Goal: Task Accomplishment & Management: Complete application form

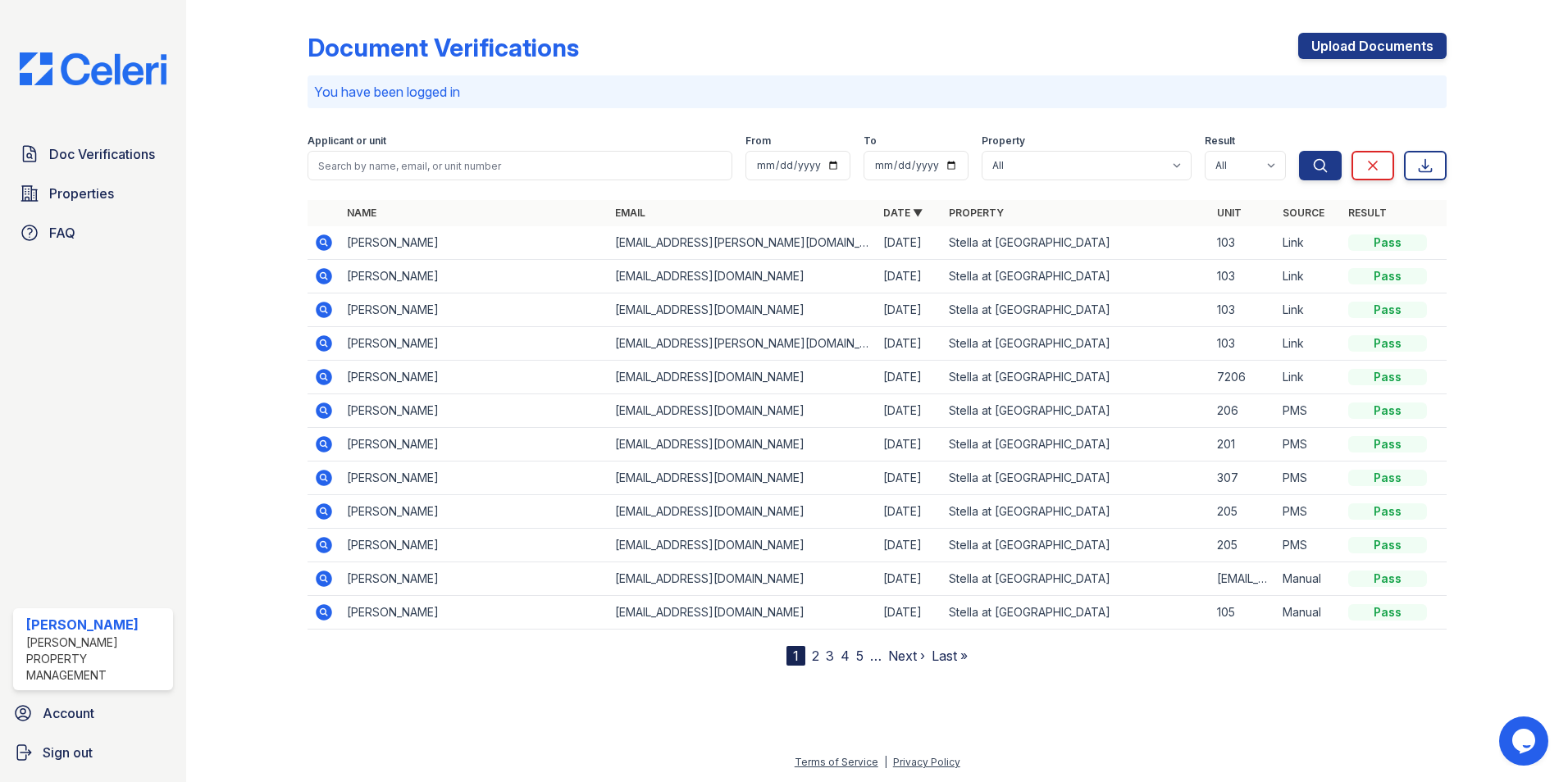
click at [730, 85] on p "You have been logged in" at bounding box center [876, 91] width 1126 height 19
click at [1409, 47] on link "Upload Documents" at bounding box center [1373, 46] width 149 height 26
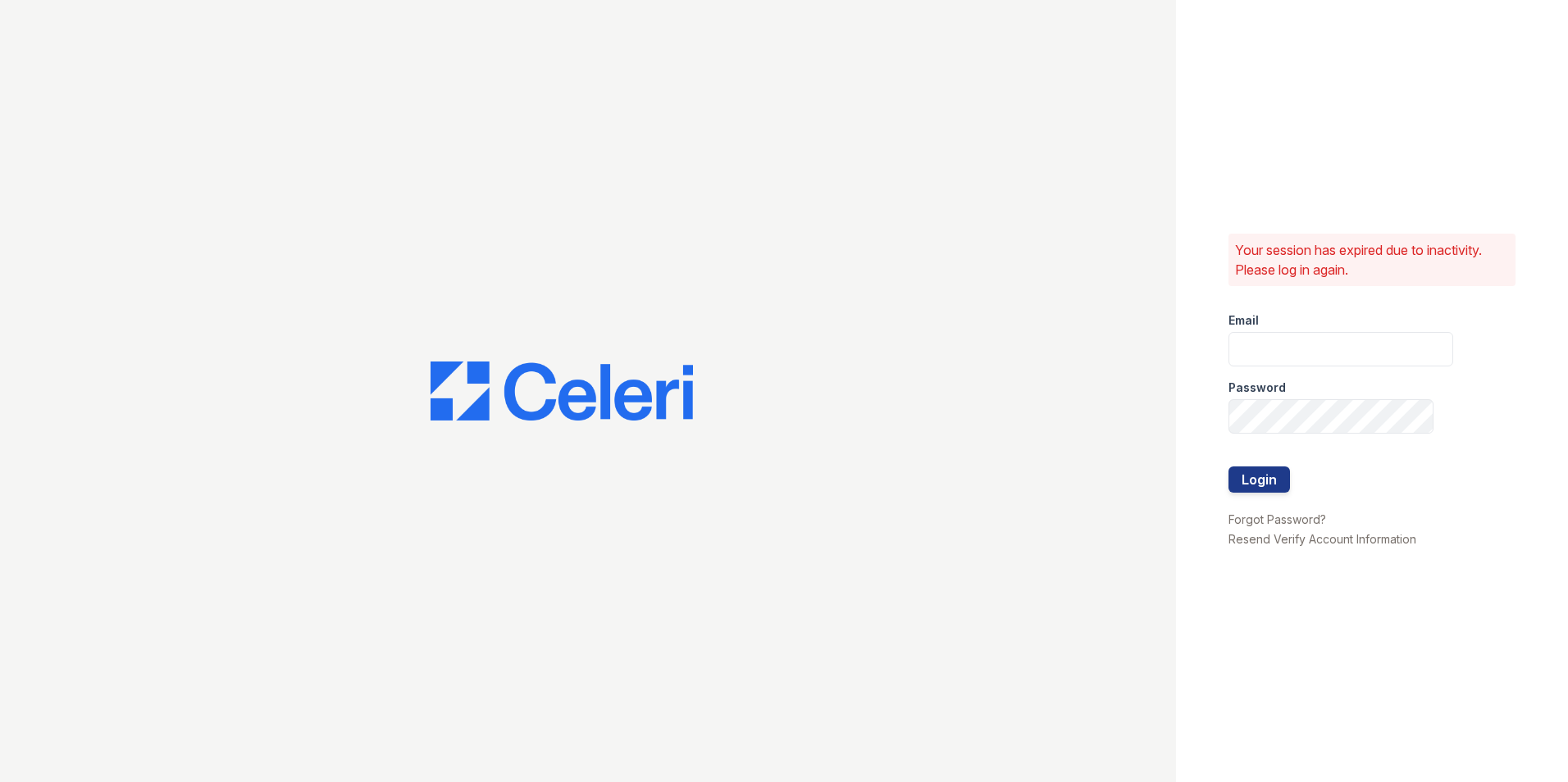
type input "[EMAIL_ADDRESS][DOMAIN_NAME]"
click at [1247, 486] on button "Login" at bounding box center [1259, 479] width 61 height 26
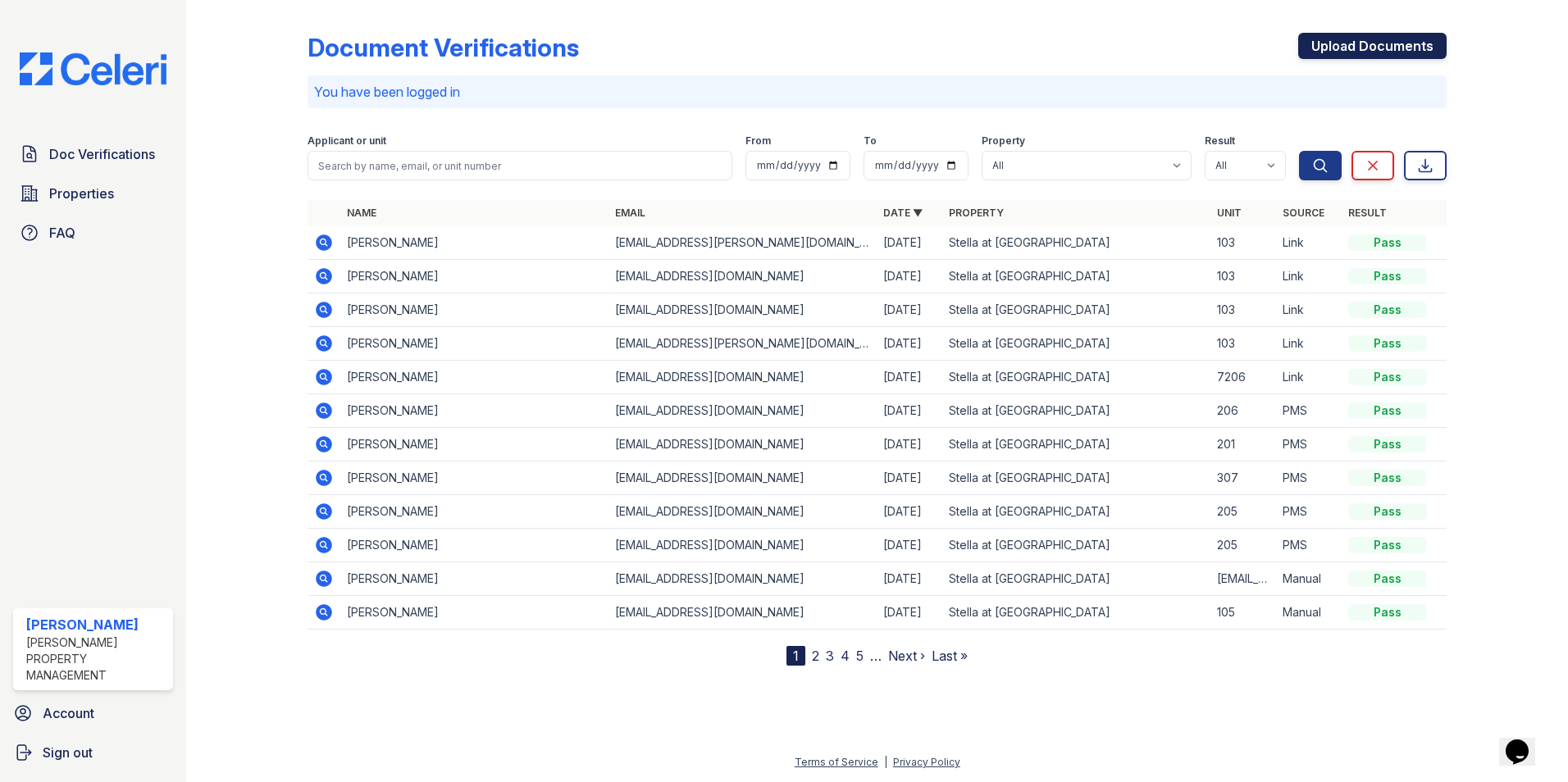
click at [1387, 45] on link "Upload Documents" at bounding box center [1373, 46] width 149 height 26
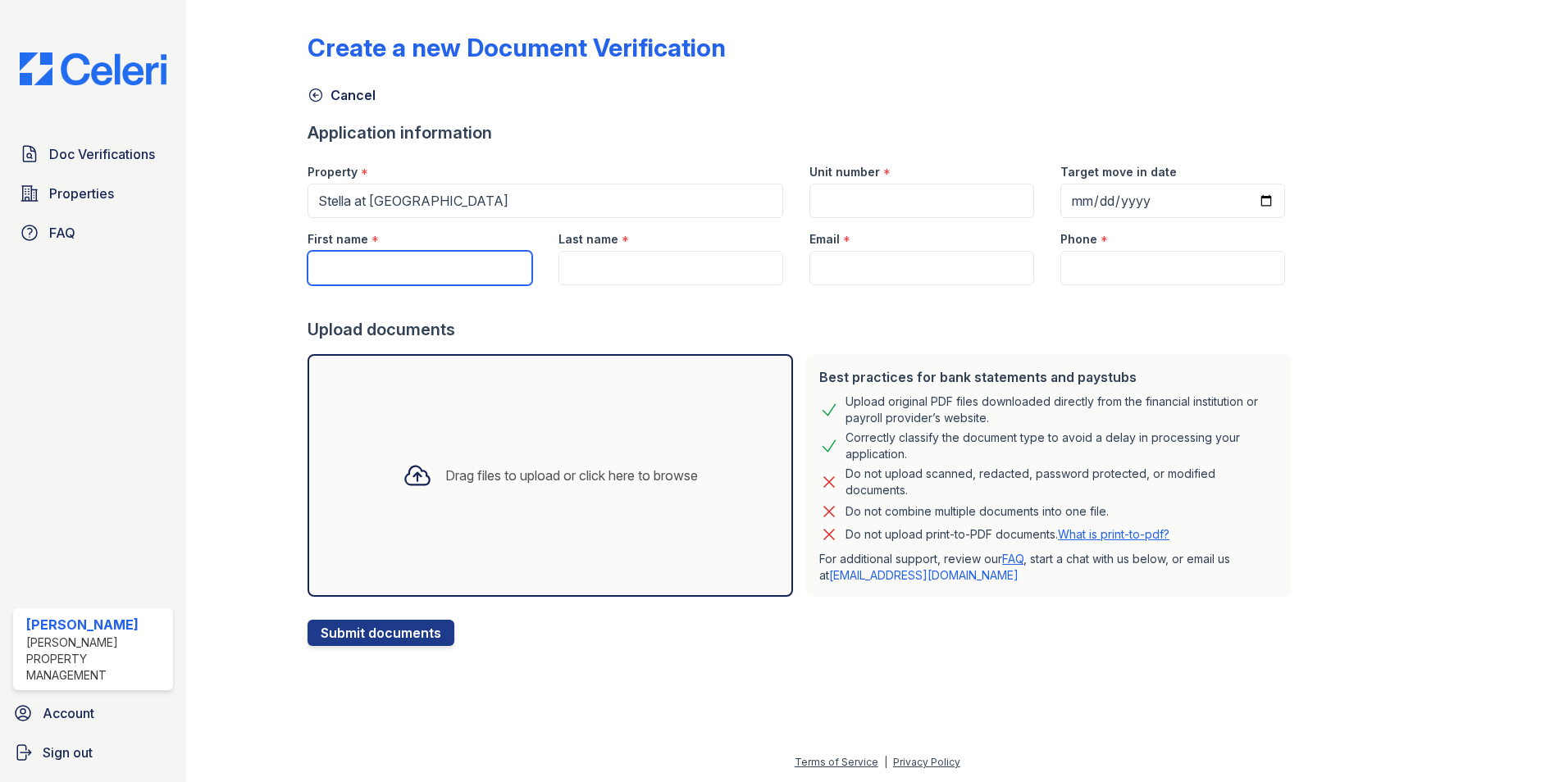
click at [425, 271] on input "First name" at bounding box center [420, 267] width 224 height 34
click at [449, 266] on input "First name" at bounding box center [420, 267] width 224 height 34
click at [371, 269] on input "First name" at bounding box center [420, 267] width 224 height 34
click at [353, 269] on input "First name" at bounding box center [420, 267] width 224 height 34
type input "[PERSON_NAME]"
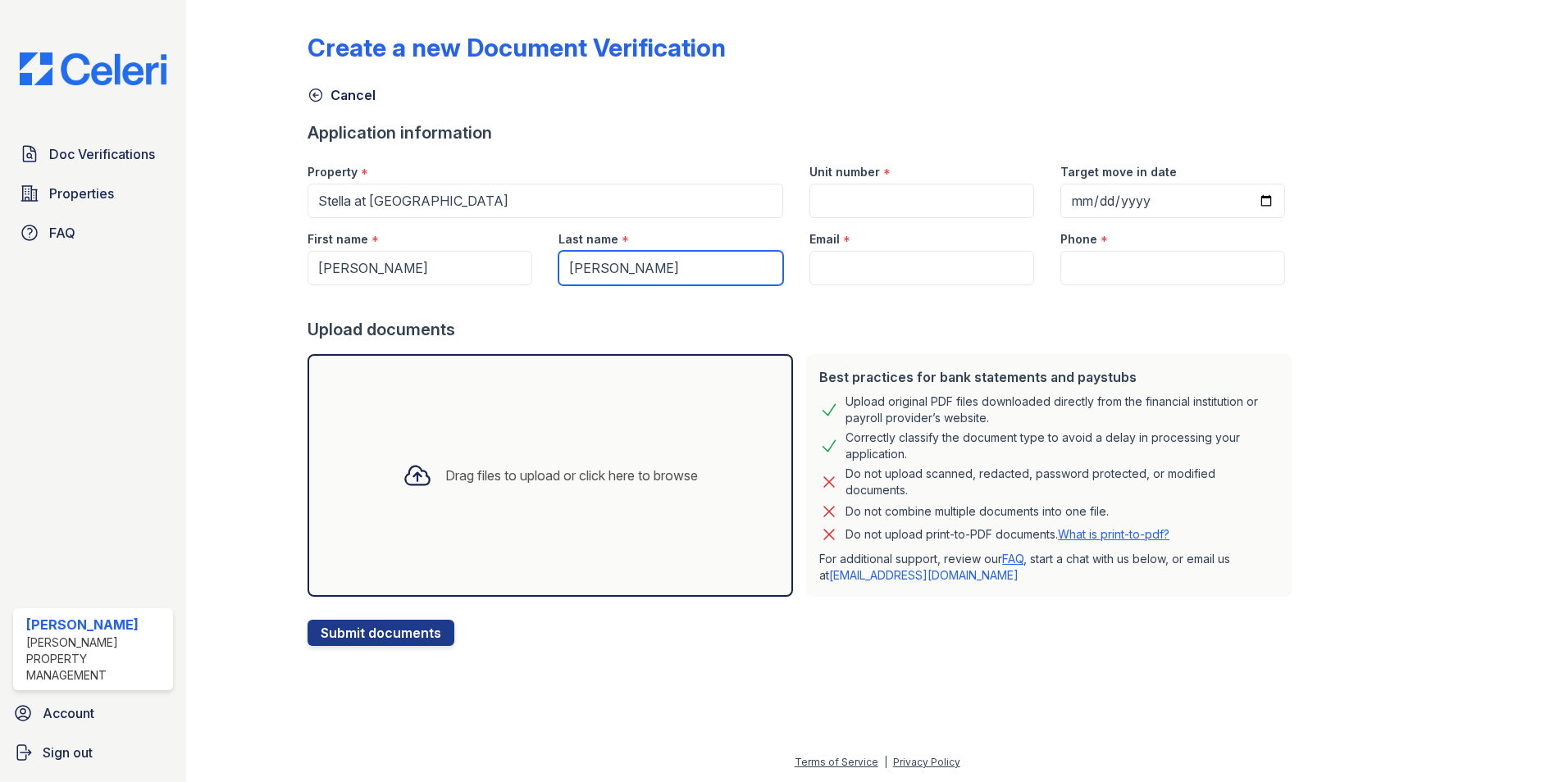
type input "[PERSON_NAME]"
click at [871, 267] on input "Email" at bounding box center [921, 267] width 224 height 34
click at [840, 270] on input "Email" at bounding box center [921, 267] width 224 height 34
paste input "[EMAIL_ADDRESS][DOMAIN_NAME]"
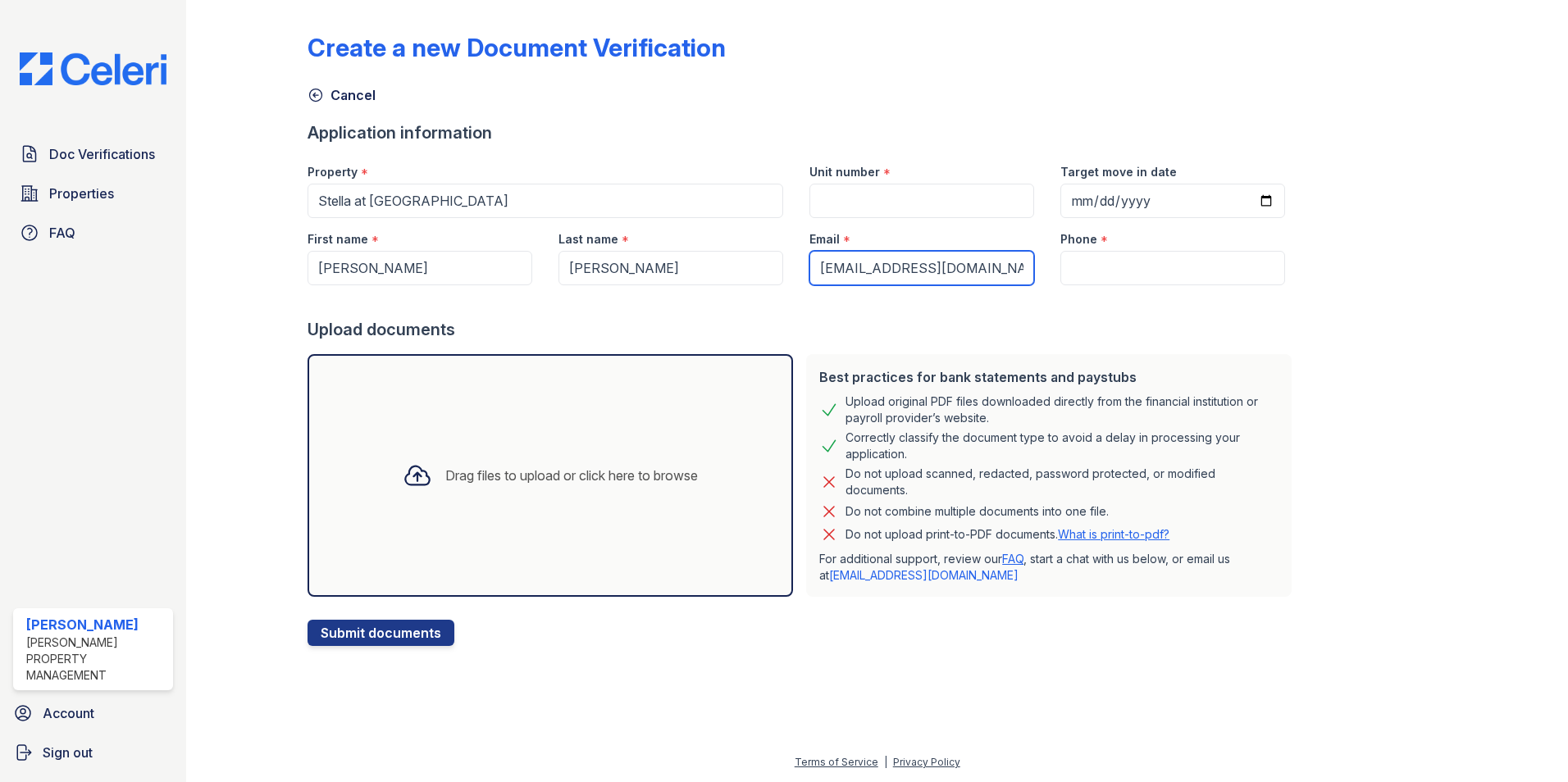
type input "[EMAIL_ADDRESS][DOMAIN_NAME]"
click at [1100, 269] on input "Phone" at bounding box center [1173, 267] width 224 height 34
click at [1149, 268] on input "Phone" at bounding box center [1173, 267] width 224 height 34
paste input "(951) 405-9481"
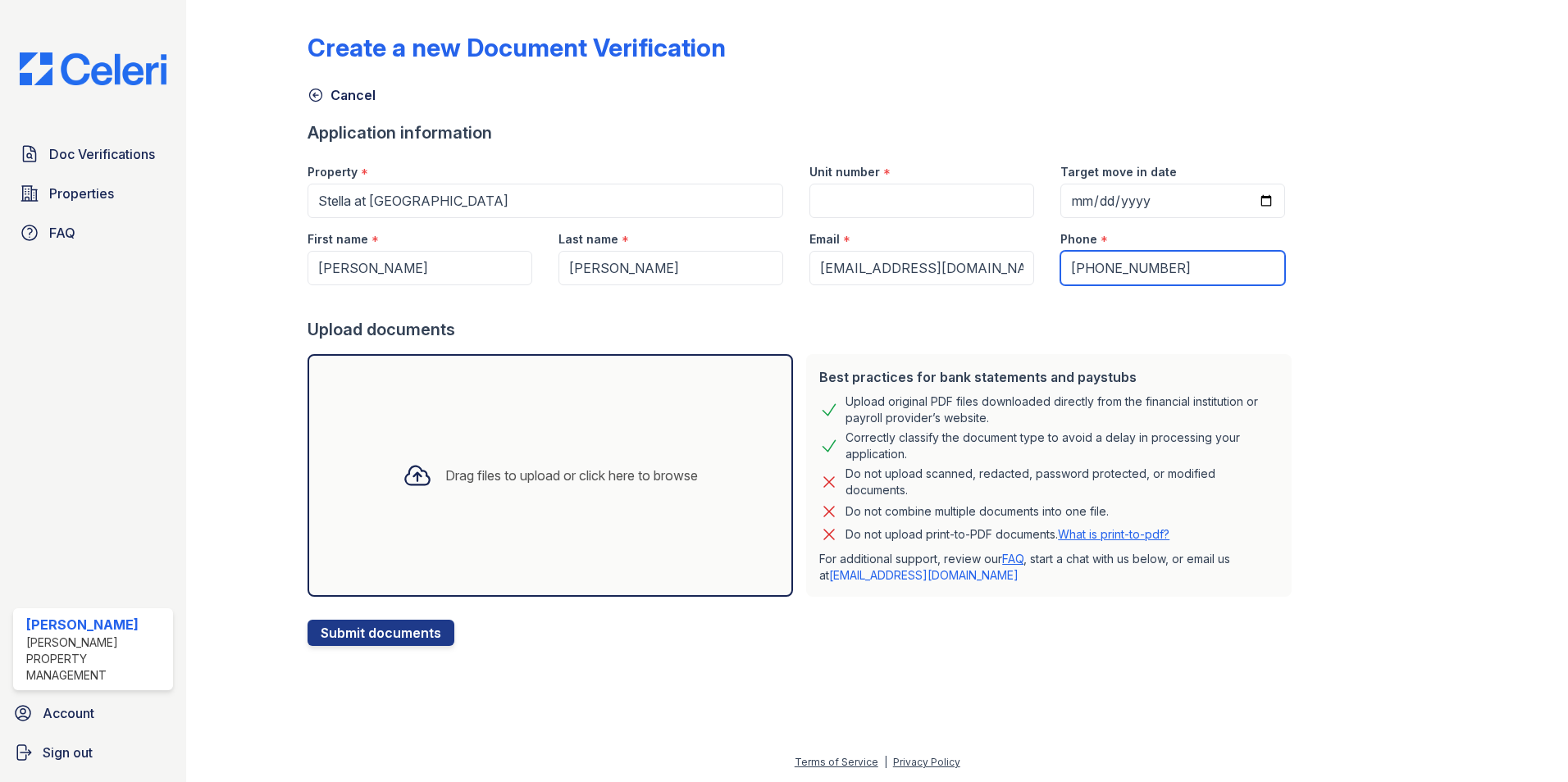
type input "(951) 405-9481"
click at [897, 208] on input "Unit number" at bounding box center [921, 200] width 224 height 34
type input "5-202"
click at [862, 66] on div "Create a new Document Verification" at bounding box center [877, 54] width 1140 height 43
click at [1044, 76] on div "Cancel" at bounding box center [877, 90] width 1140 height 29
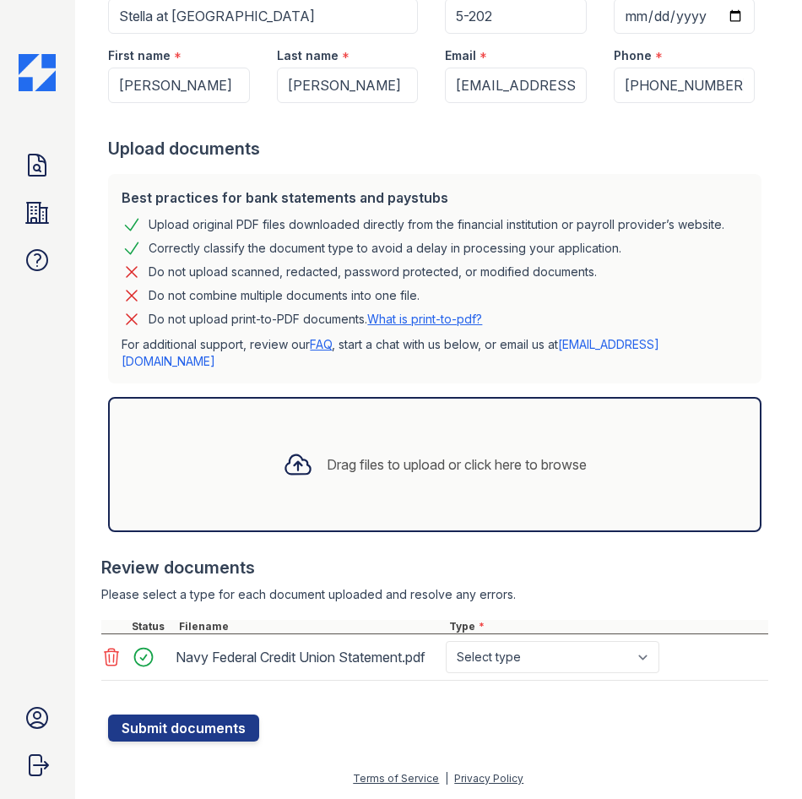
scroll to position [243, 0]
click at [532, 660] on select "Select type Paystub Bank Statement Offer Letter Tax Documents Benefit Award Let…" at bounding box center [553, 657] width 214 height 32
click at [545, 701] on div at bounding box center [438, 705] width 660 height 17
click at [108, 658] on icon at bounding box center [111, 657] width 20 height 20
click at [111, 649] on icon at bounding box center [112, 656] width 14 height 17
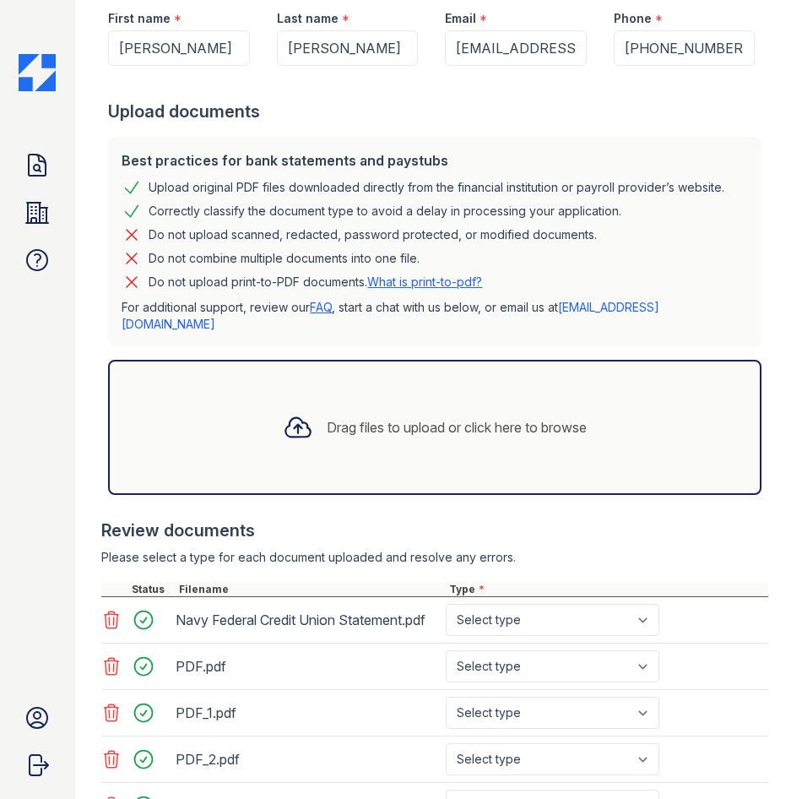
scroll to position [429, 0]
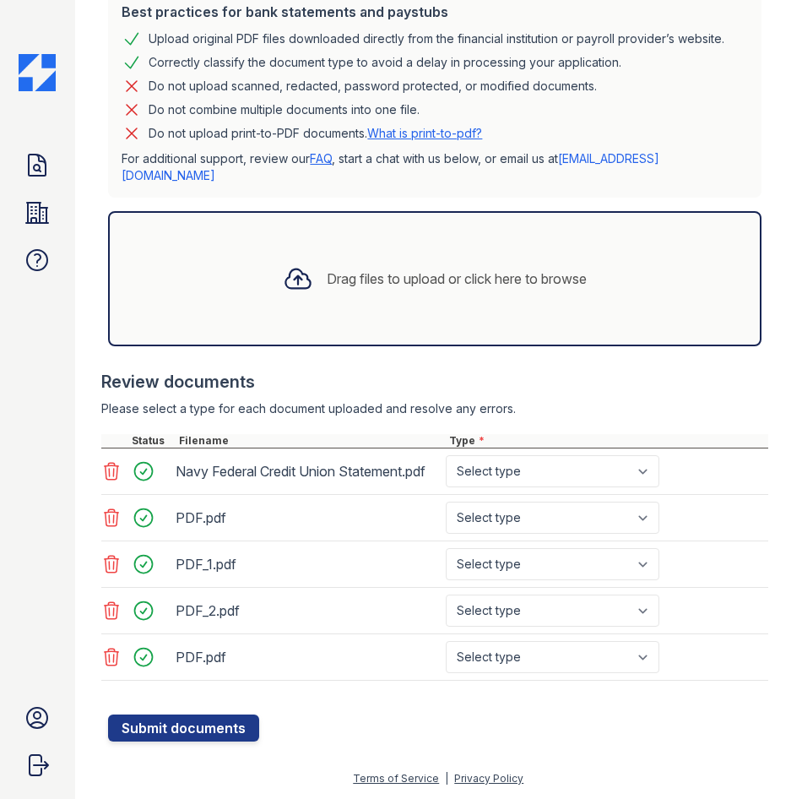
click at [116, 656] on icon at bounding box center [111, 657] width 20 height 20
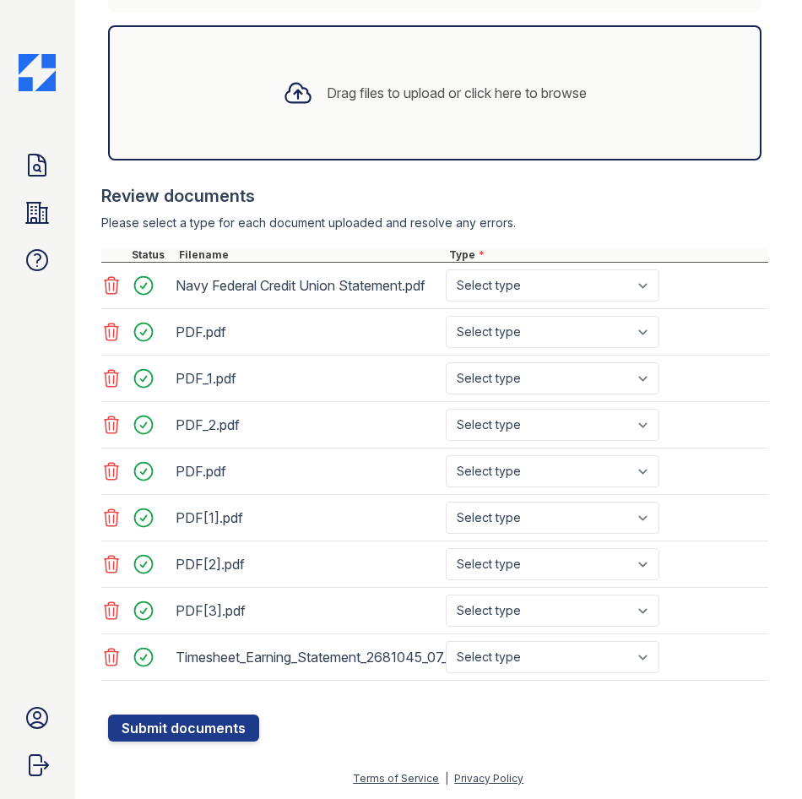
scroll to position [598, 0]
click at [513, 672] on select "Select type Paystub Bank Statement Offer Letter Tax Documents Benefit Award Let…" at bounding box center [553, 657] width 214 height 32
select select "other"
click at [446, 658] on select "Select type Paystub Bank Statement Offer Letter Tax Documents Benefit Award Let…" at bounding box center [553, 657] width 214 height 32
click at [545, 626] on select "Select type Paystub Bank Statement Offer Letter Tax Documents Benefit Award Let…" at bounding box center [553, 610] width 214 height 32
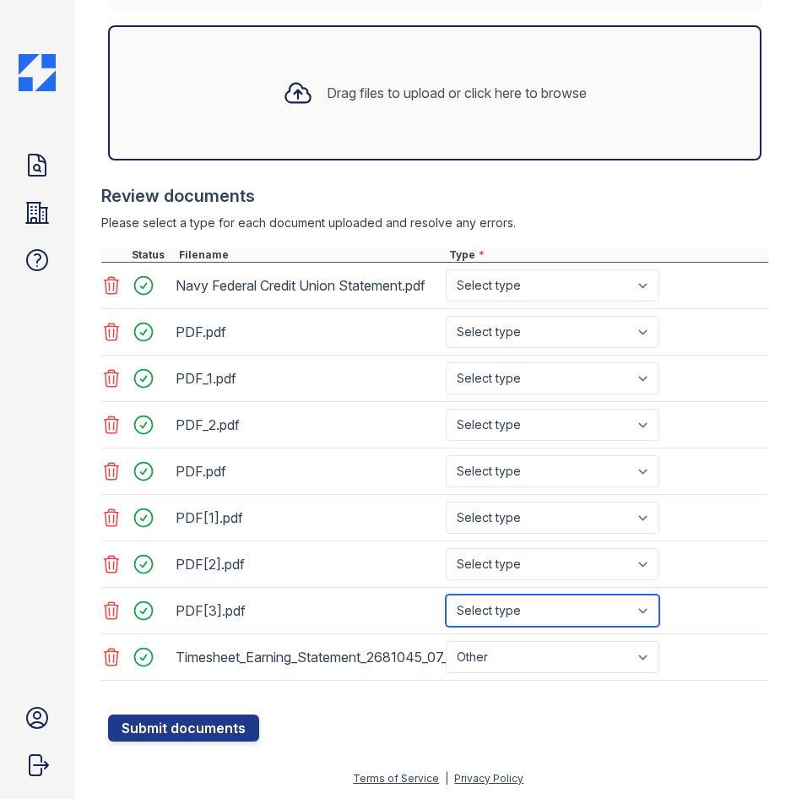
select select "other"
click at [446, 611] on select "Select type Paystub Bank Statement Offer Letter Tax Documents Benefit Award Let…" at bounding box center [553, 610] width 214 height 32
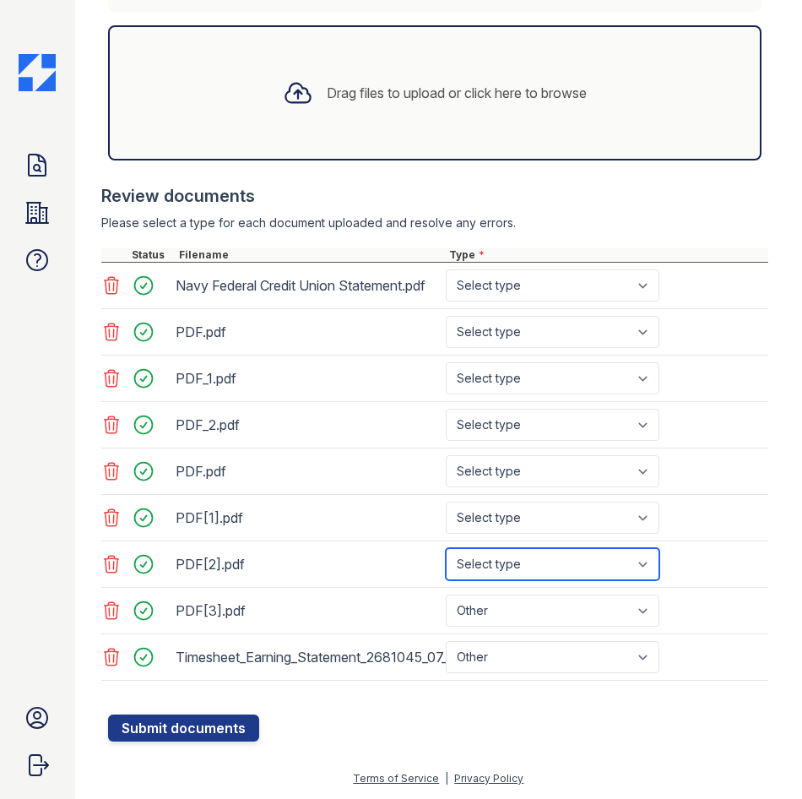
click at [571, 580] on select "Select type Paystub Bank Statement Offer Letter Tax Documents Benefit Award Let…" at bounding box center [553, 564] width 214 height 32
select select "other"
click at [446, 565] on select "Select type Paystub Bank Statement Offer Letter Tax Documents Benefit Award Let…" at bounding box center [553, 564] width 214 height 32
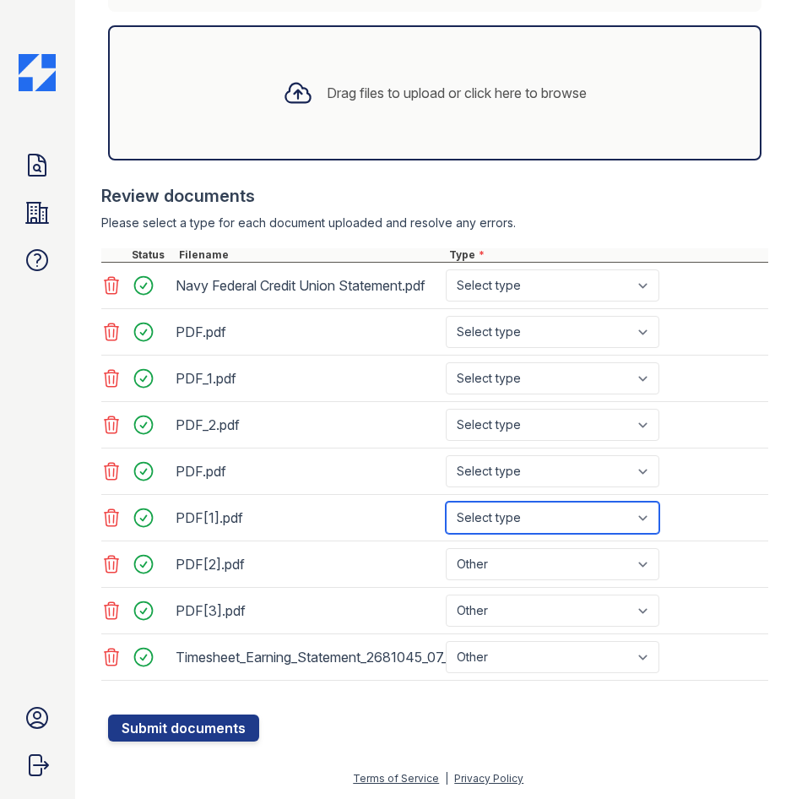
click at [505, 534] on select "Select type Paystub Bank Statement Offer Letter Tax Documents Benefit Award Let…" at bounding box center [553, 518] width 214 height 32
select select "other"
click at [446, 518] on select "Select type Paystub Bank Statement Offer Letter Tax Documents Benefit Award Let…" at bounding box center [553, 518] width 214 height 32
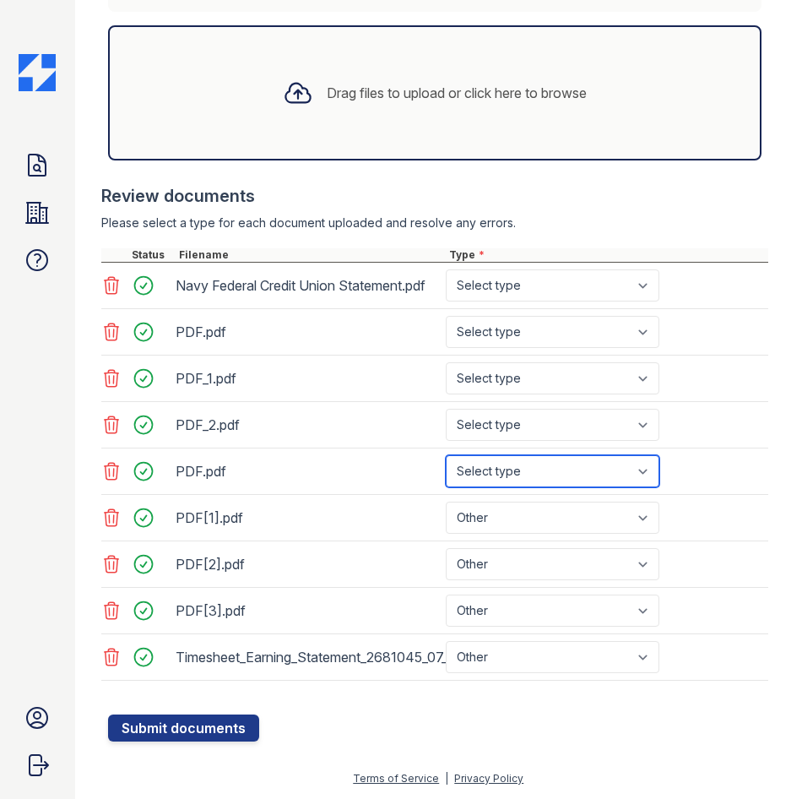
click at [497, 487] on select "Select type Paystub Bank Statement Offer Letter Tax Documents Benefit Award Let…" at bounding box center [553, 471] width 214 height 32
select select "other"
click at [446, 472] on select "Select type Paystub Bank Statement Offer Letter Tax Documents Benefit Award Let…" at bounding box center [553, 471] width 214 height 32
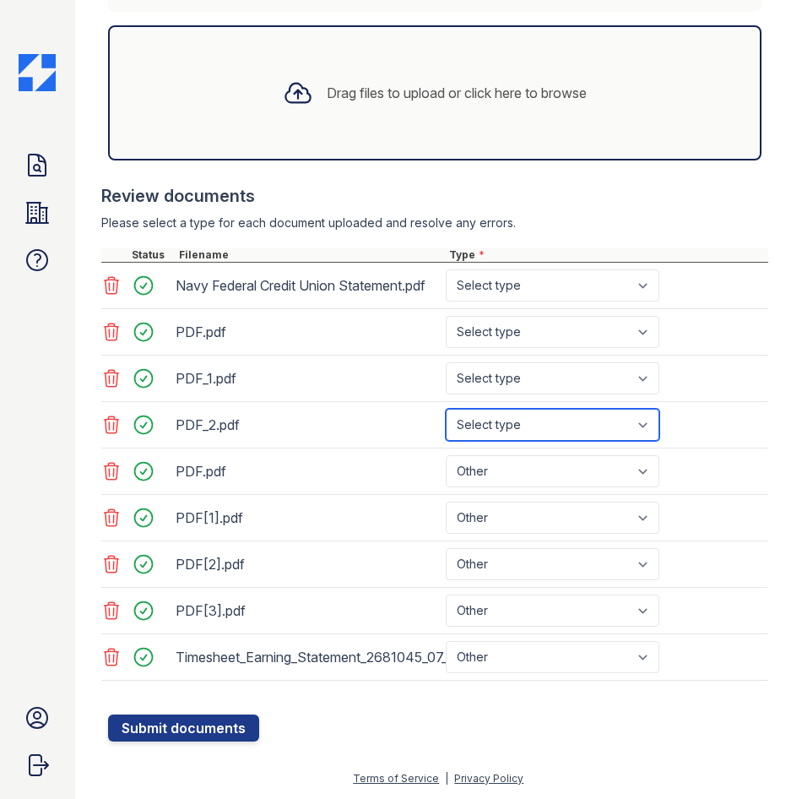
click at [493, 433] on select "Select type Paystub Bank Statement Offer Letter Tax Documents Benefit Award Let…" at bounding box center [553, 425] width 214 height 32
select select "bank_statement"
click at [446, 426] on select "Select type Paystub Bank Statement Offer Letter Tax Documents Benefit Award Let…" at bounding box center [553, 425] width 214 height 32
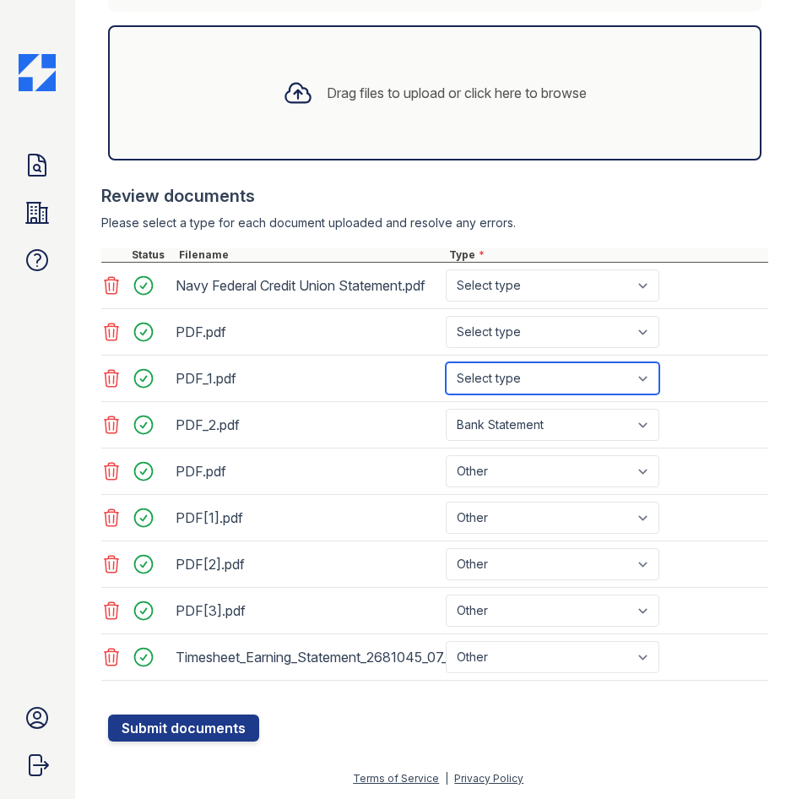
click at [567, 394] on select "Select type Paystub Bank Statement Offer Letter Tax Documents Benefit Award Let…" at bounding box center [553, 378] width 214 height 32
select select "bank_statement"
click at [446, 379] on select "Select type Paystub Bank Statement Offer Letter Tax Documents Benefit Award Let…" at bounding box center [553, 378] width 214 height 32
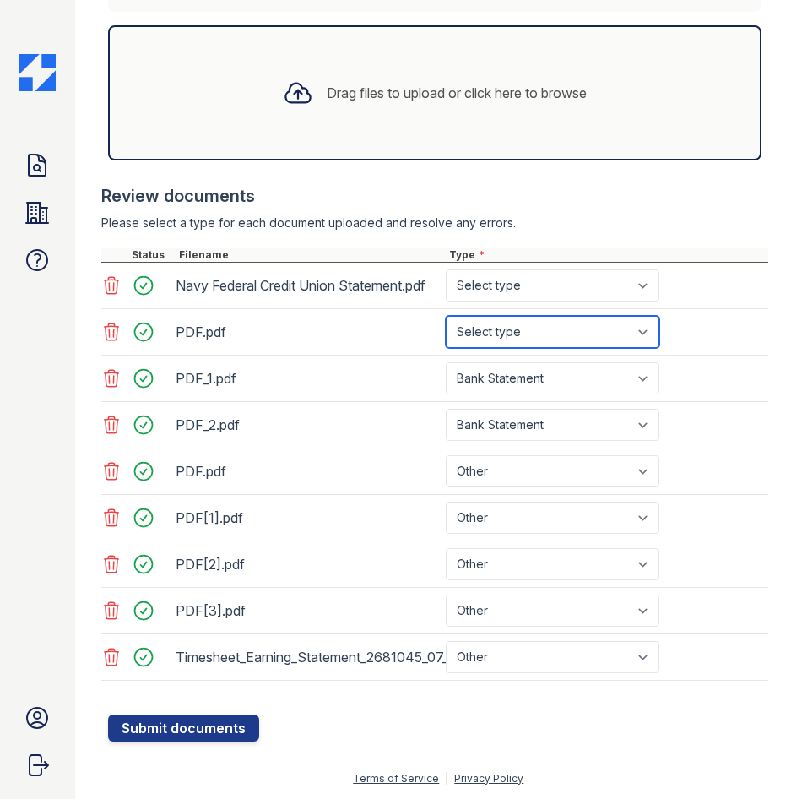
click at [562, 348] on select "Select type Paystub Bank Statement Offer Letter Tax Documents Benefit Award Let…" at bounding box center [553, 332] width 214 height 32
select select "bank_statement"
click at [446, 333] on select "Select type Paystub Bank Statement Offer Letter Tax Documents Benefit Award Let…" at bounding box center [553, 332] width 214 height 32
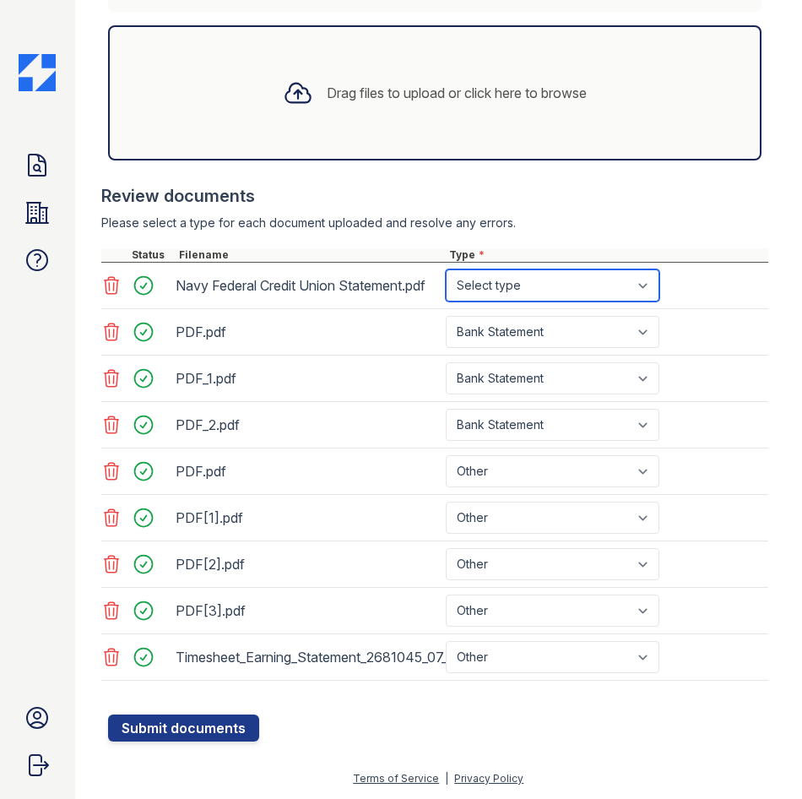
click at [586, 301] on select "Select type Paystub Bank Statement Offer Letter Tax Documents Benefit Award Let…" at bounding box center [553, 285] width 214 height 32
select select "bank_statement"
click at [446, 286] on select "Select type Paystub Bank Statement Offer Letter Tax Documents Benefit Award Let…" at bounding box center [553, 285] width 214 height 32
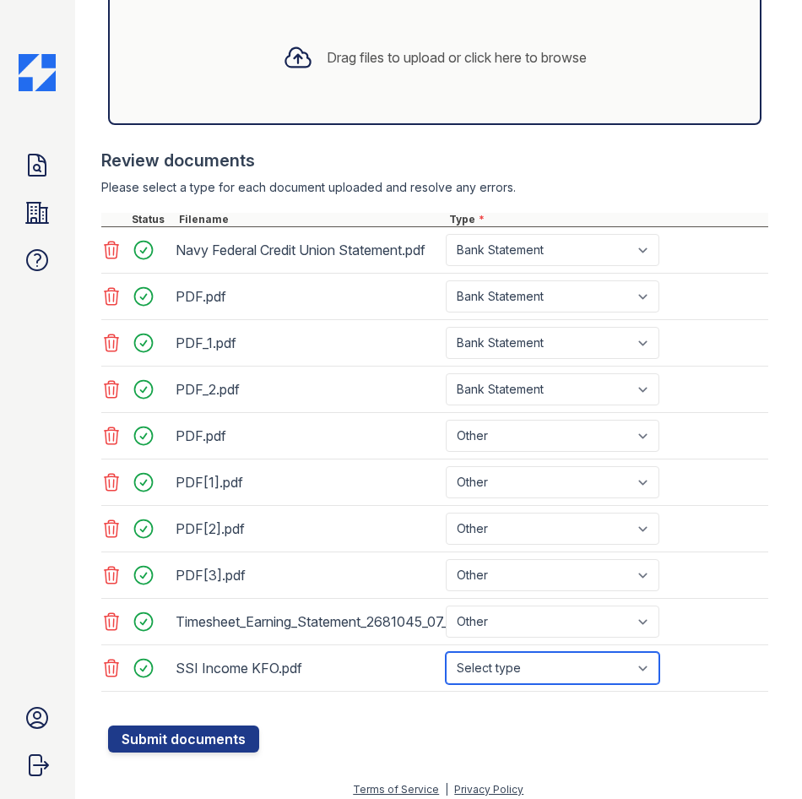
click at [508, 684] on select "Select type Paystub Bank Statement Offer Letter Tax Documents Benefit Award Let…" at bounding box center [553, 668] width 214 height 32
select select "benefit_award_letter"
click at [446, 684] on select "Select type Paystub Bank Statement Offer Letter Tax Documents Benefit Award Let…" at bounding box center [553, 668] width 214 height 32
click at [533, 684] on select "Select type Paystub Bank Statement Offer Letter Tax Documents Benefit Award Let…" at bounding box center [553, 668] width 214 height 32
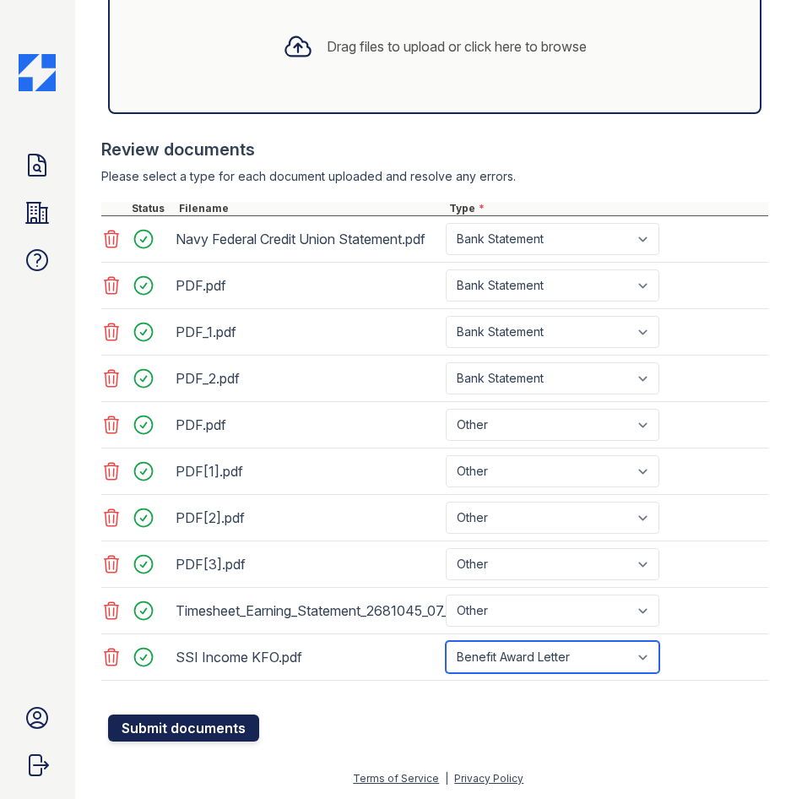
scroll to position [661, 0]
click at [632, 644] on select "Select type Paystub Bank Statement Offer Letter Tax Documents Benefit Award Let…" at bounding box center [553, 657] width 214 height 32
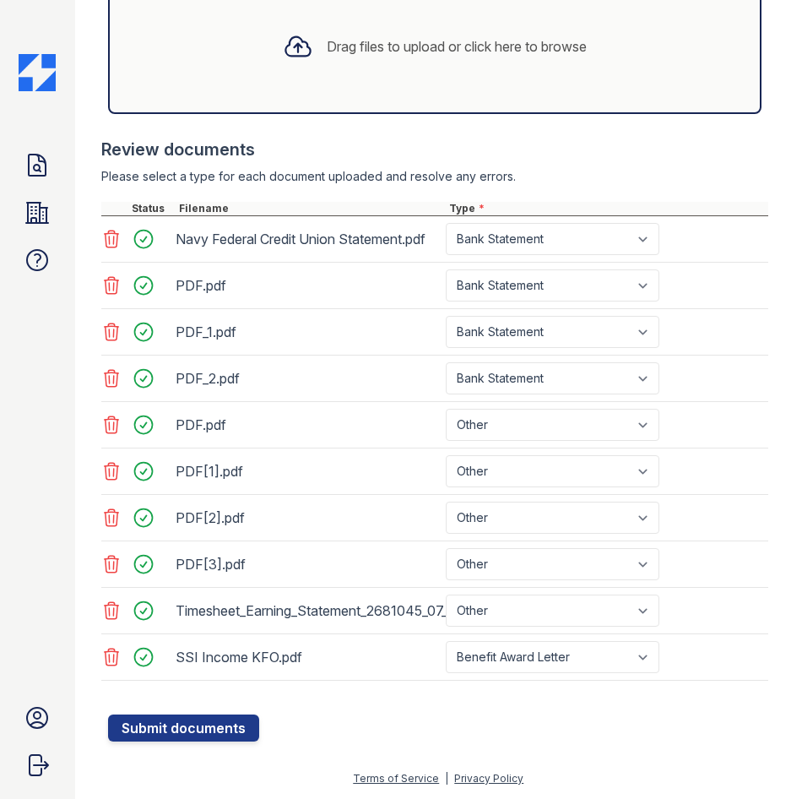
click at [676, 180] on div "Please select a type for each document uploaded and resolve any errors." at bounding box center [434, 176] width 667 height 17
click at [231, 724] on button "Submit documents" at bounding box center [183, 727] width 151 height 27
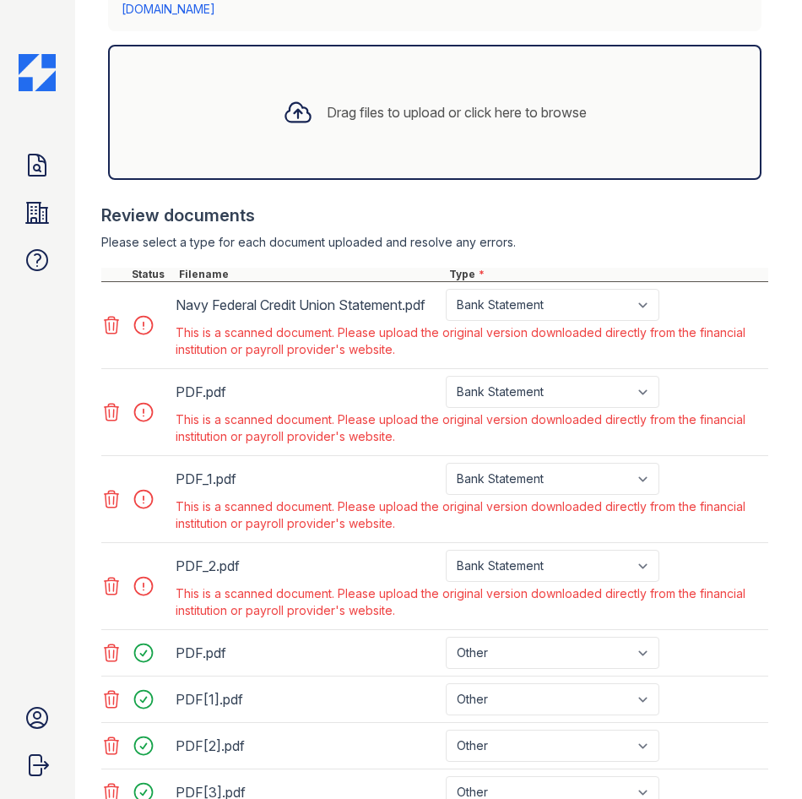
scroll to position [591, 0]
click at [650, 320] on select "Paystub Bank Statement Offer Letter Tax Documents Benefit Award Letter Investme…" at bounding box center [553, 304] width 214 height 32
click at [561, 267] on div at bounding box center [434, 258] width 667 height 17
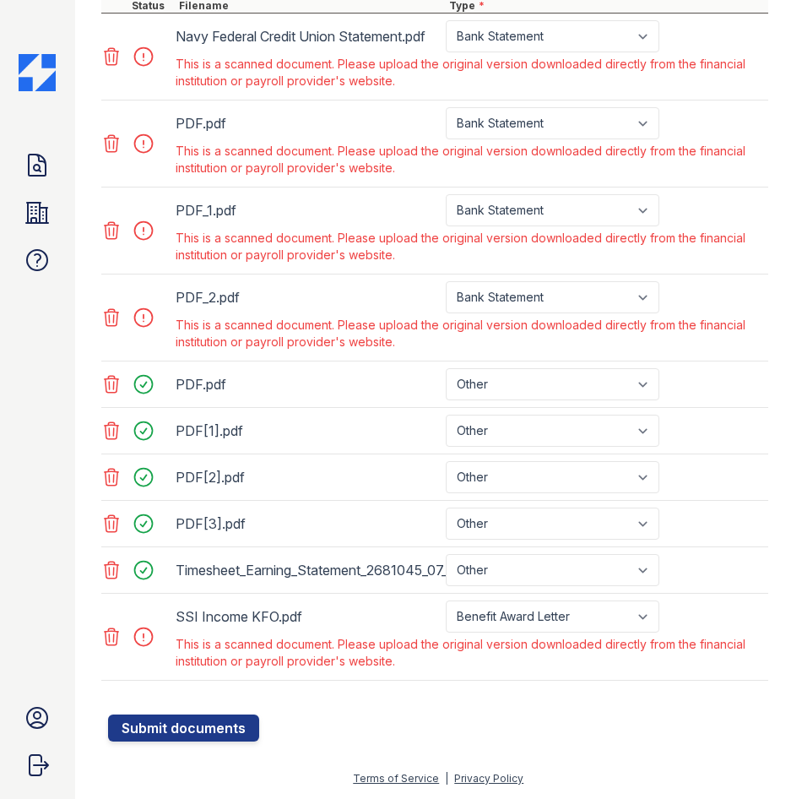
scroll to position [911, 0]
click at [110, 636] on icon at bounding box center [112, 636] width 14 height 17
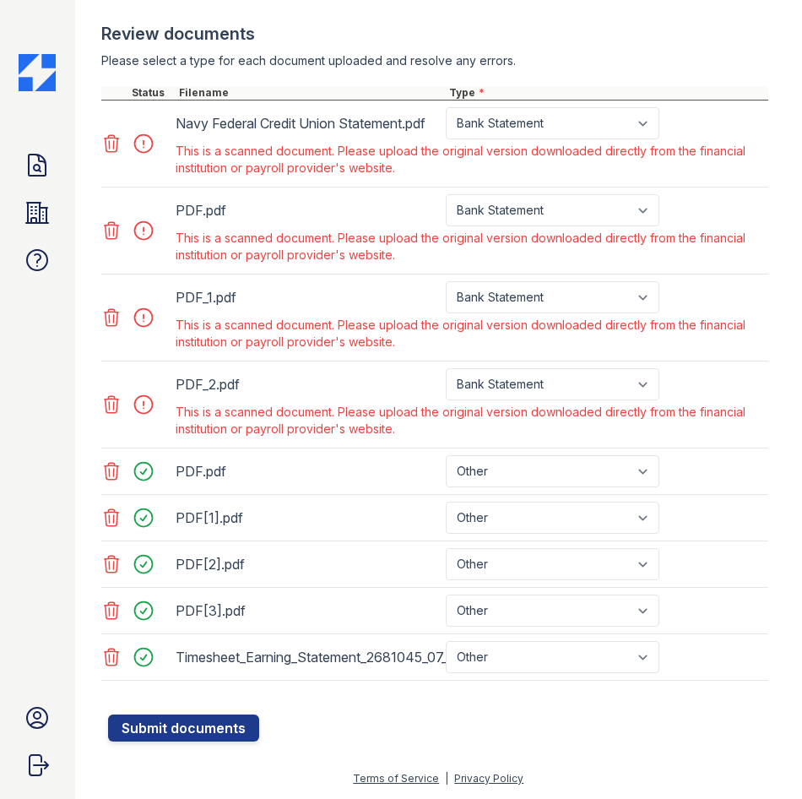
scroll to position [824, 0]
click at [621, 140] on div "This is a scanned document. Please upload the original version downloaded direc…" at bounding box center [470, 159] width 596 height 41
click at [635, 126] on select "Paystub Bank Statement Offer Letter Tax Documents Benefit Award Letter Investme…" at bounding box center [553, 123] width 214 height 32
click at [686, 37] on div "Review documents" at bounding box center [434, 34] width 667 height 24
click at [578, 205] on select "Paystub Bank Statement Offer Letter Tax Documents Benefit Award Letter Investme…" at bounding box center [553, 210] width 214 height 32
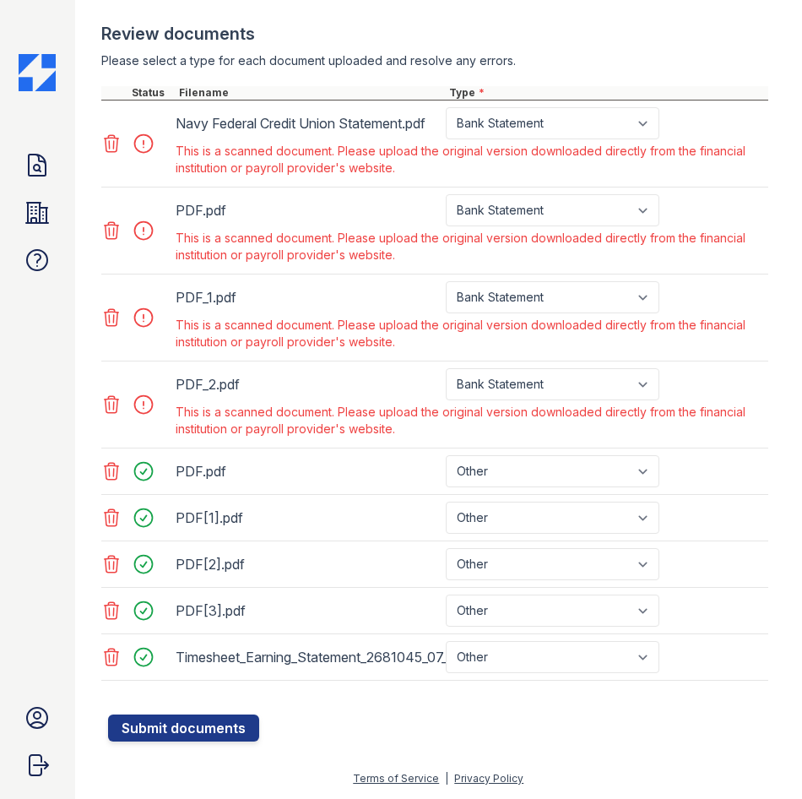
click at [724, 221] on div "PDF.pdf Paystub Bank Statement Offer Letter Tax Documents Benefit Award Letter …" at bounding box center [470, 210] width 596 height 32
click at [115, 402] on icon at bounding box center [111, 404] width 20 height 20
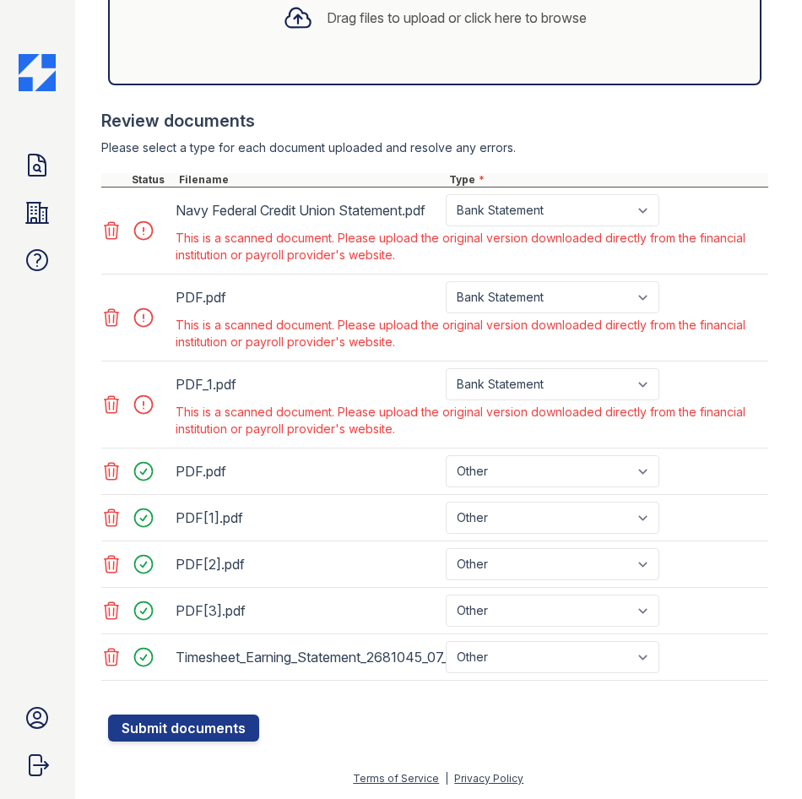
scroll to position [737, 0]
click at [115, 400] on icon at bounding box center [111, 404] width 20 height 20
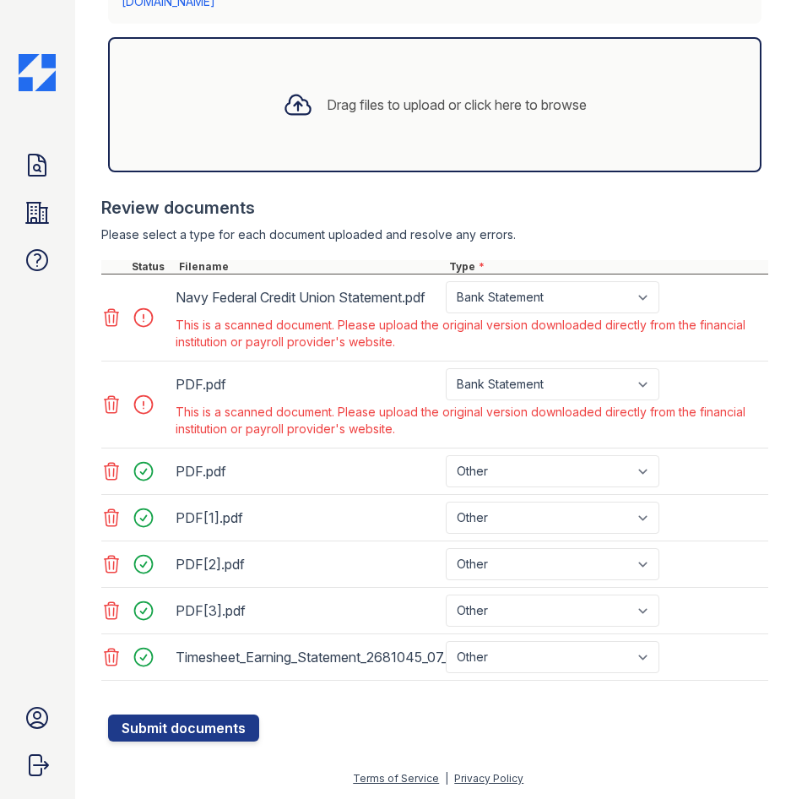
click at [116, 315] on icon at bounding box center [111, 317] width 20 height 20
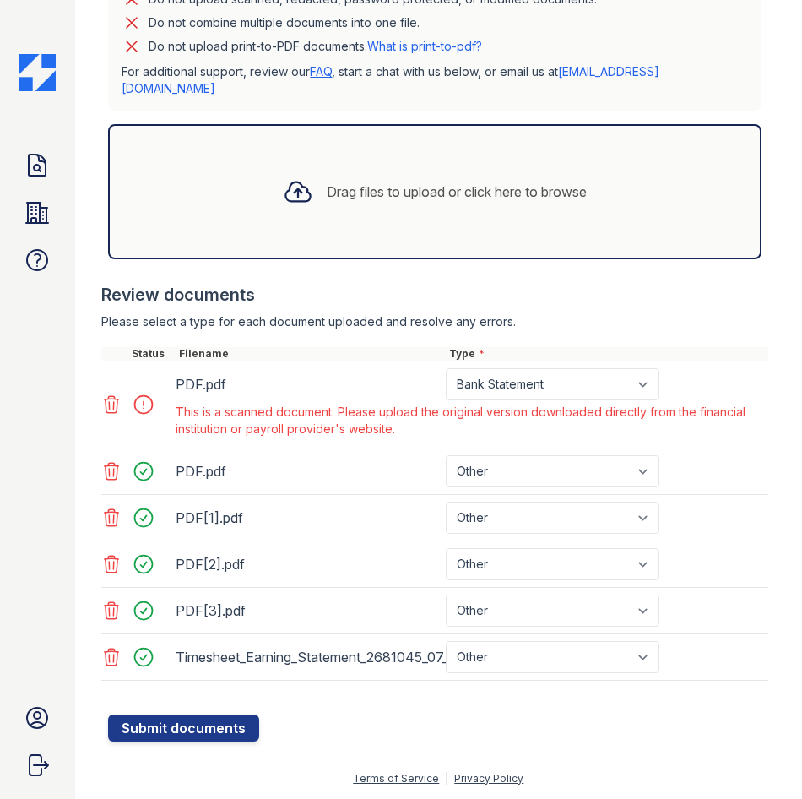
click at [115, 399] on icon at bounding box center [112, 404] width 14 height 17
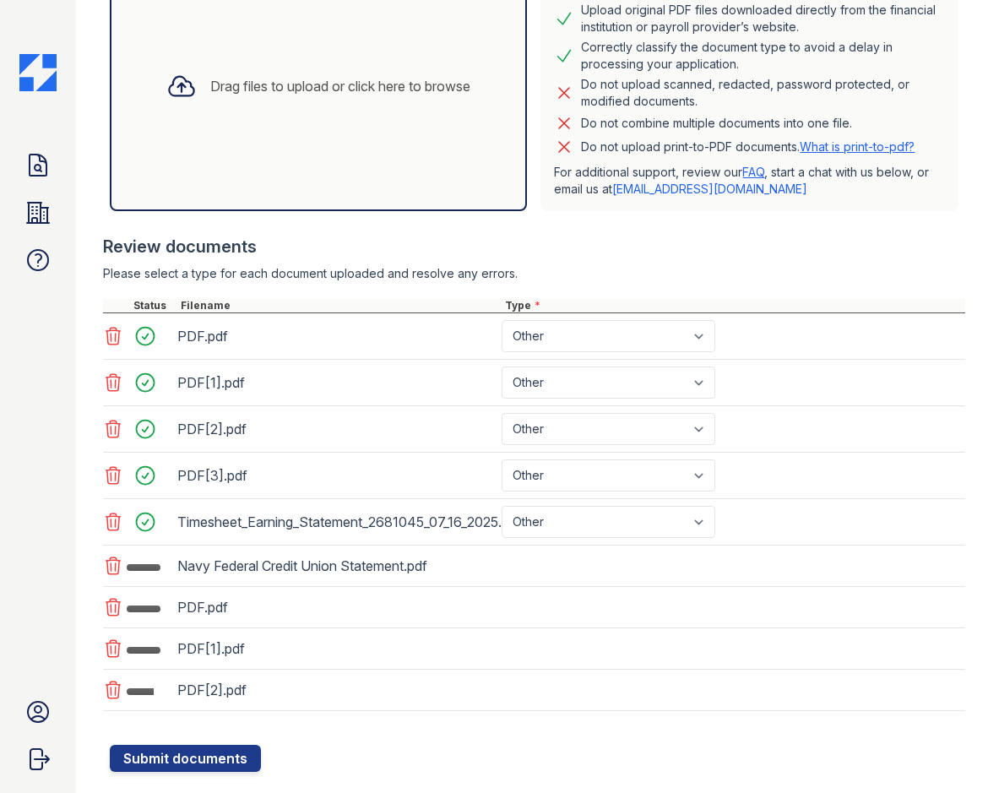
scroll to position [487, 0]
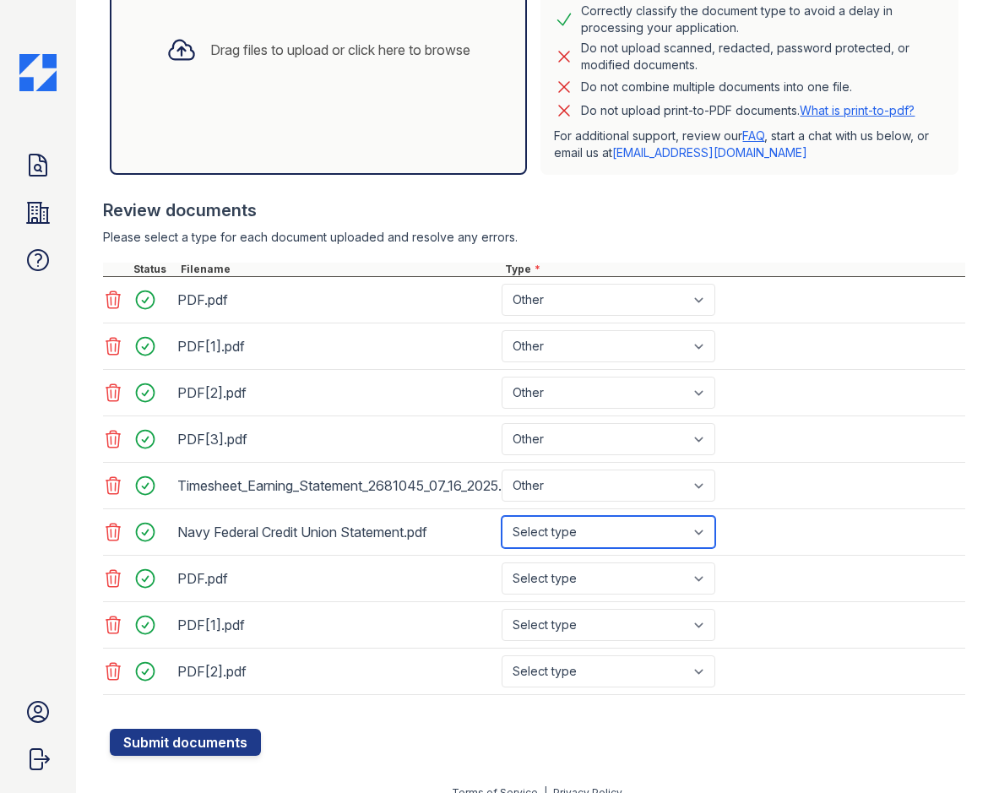
click at [641, 535] on select "Select type Paystub Bank Statement Offer Letter Tax Documents Benefit Award Let…" at bounding box center [609, 532] width 214 height 32
select select "bank_statement"
click at [502, 516] on select "Select type Paystub Bank Statement Offer Letter Tax Documents Benefit Award Let…" at bounding box center [609, 532] width 214 height 32
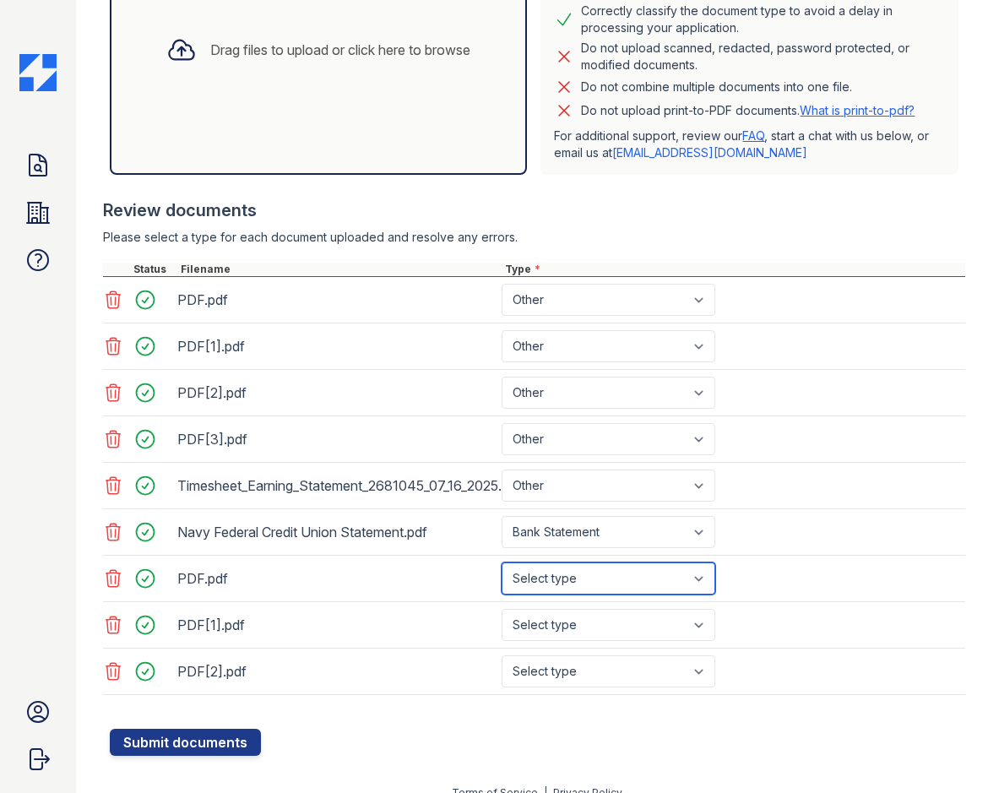
click at [631, 581] on select "Select type Paystub Bank Statement Offer Letter Tax Documents Benefit Award Let…" at bounding box center [609, 578] width 214 height 32
select select "bank_statement"
click at [502, 562] on select "Select type Paystub Bank Statement Offer Letter Tax Documents Benefit Award Let…" at bounding box center [609, 578] width 214 height 32
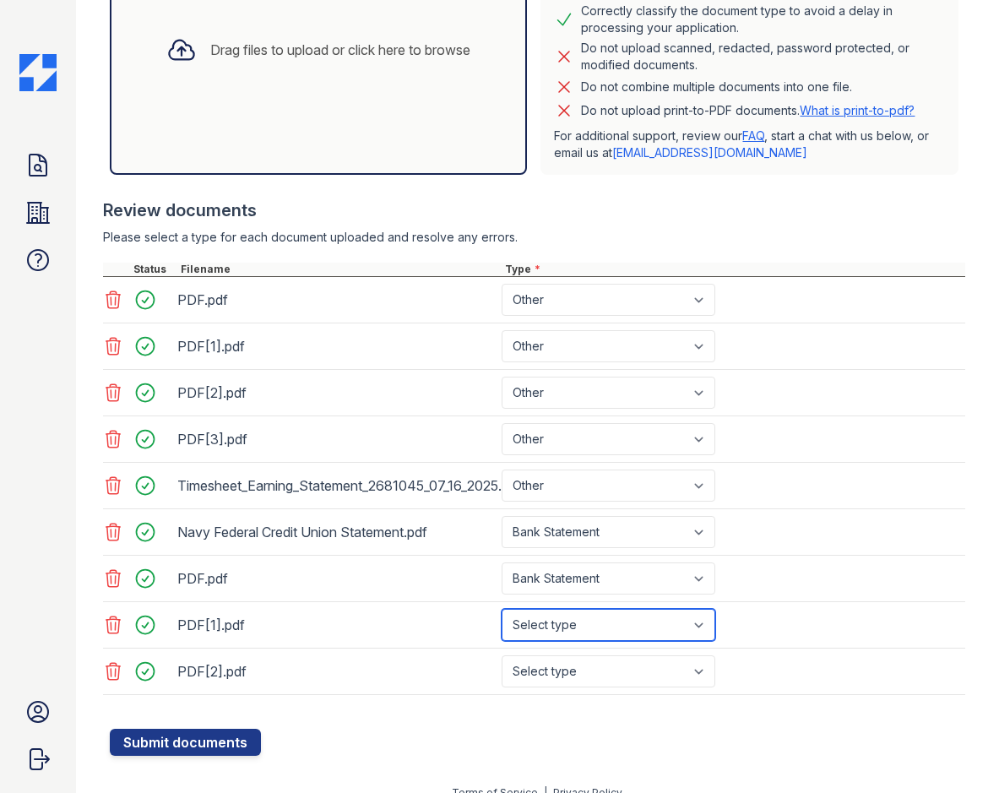
click at [626, 613] on select "Select type Paystub Bank Statement Offer Letter Tax Documents Benefit Award Let…" at bounding box center [609, 625] width 214 height 32
select select "bank_statement"
click at [502, 609] on select "Select type Paystub Bank Statement Offer Letter Tax Documents Benefit Award Let…" at bounding box center [609, 625] width 214 height 32
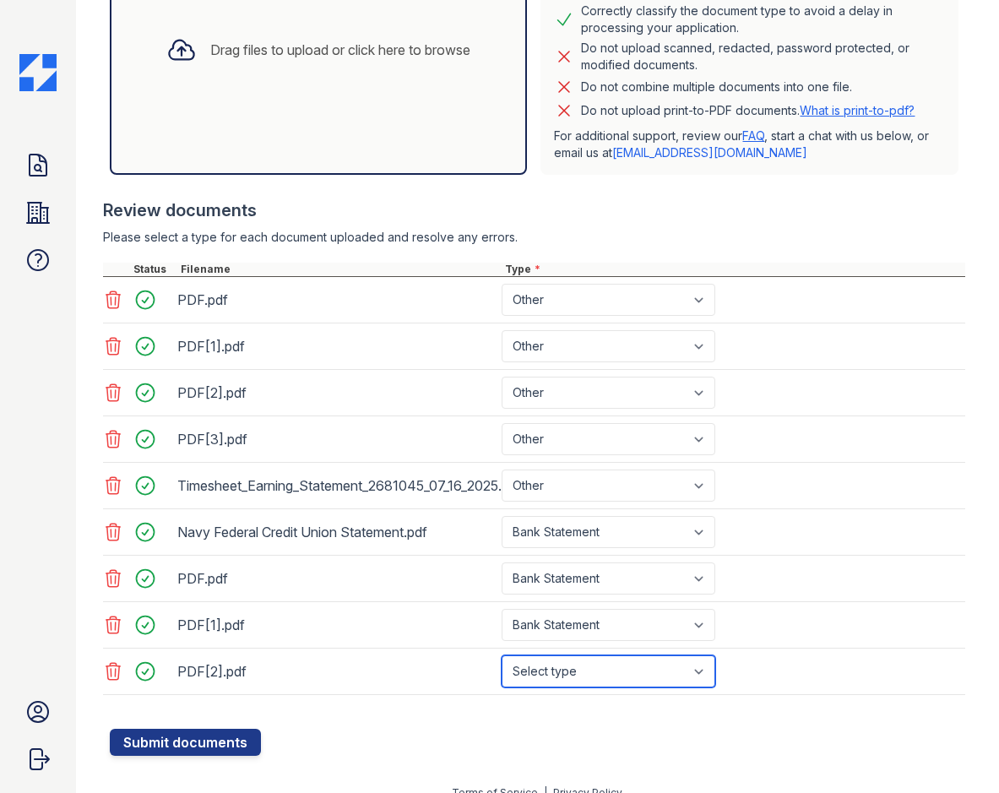
click at [605, 680] on select "Select type Paystub Bank Statement Offer Letter Tax Documents Benefit Award Let…" at bounding box center [609, 671] width 214 height 32
select select "bank_statement"
click at [502, 655] on select "Select type Paystub Bank Statement Offer Letter Tax Documents Benefit Award Let…" at bounding box center [609, 671] width 214 height 32
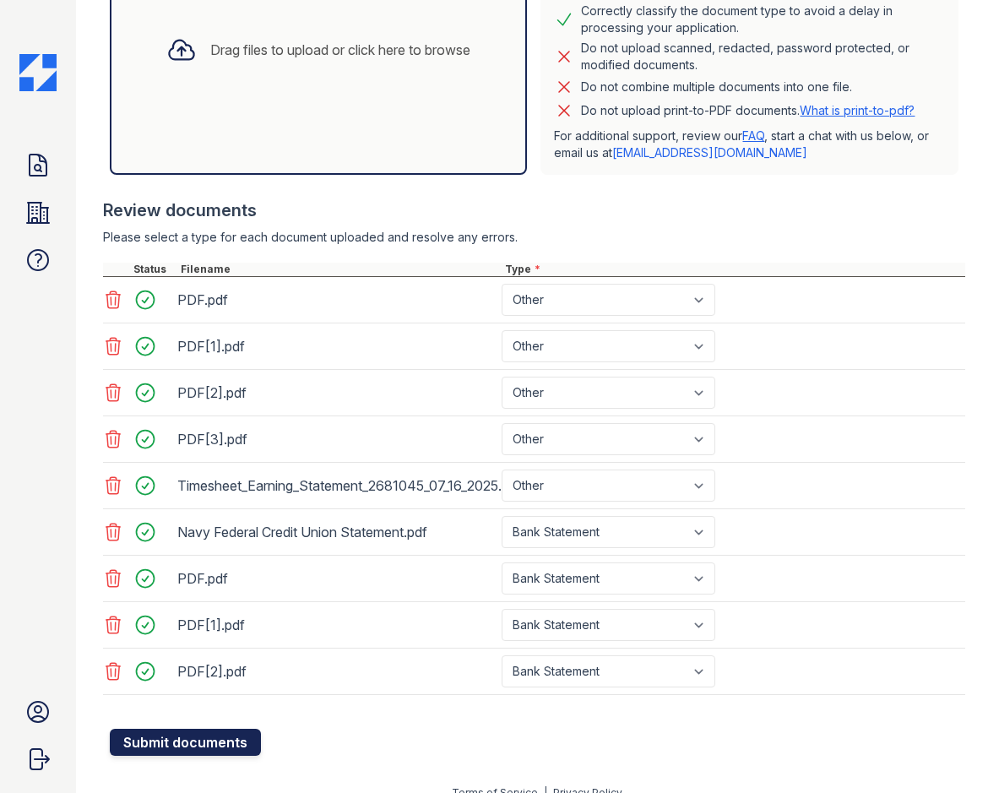
click at [140, 740] on button "Submit documents" at bounding box center [185, 742] width 151 height 27
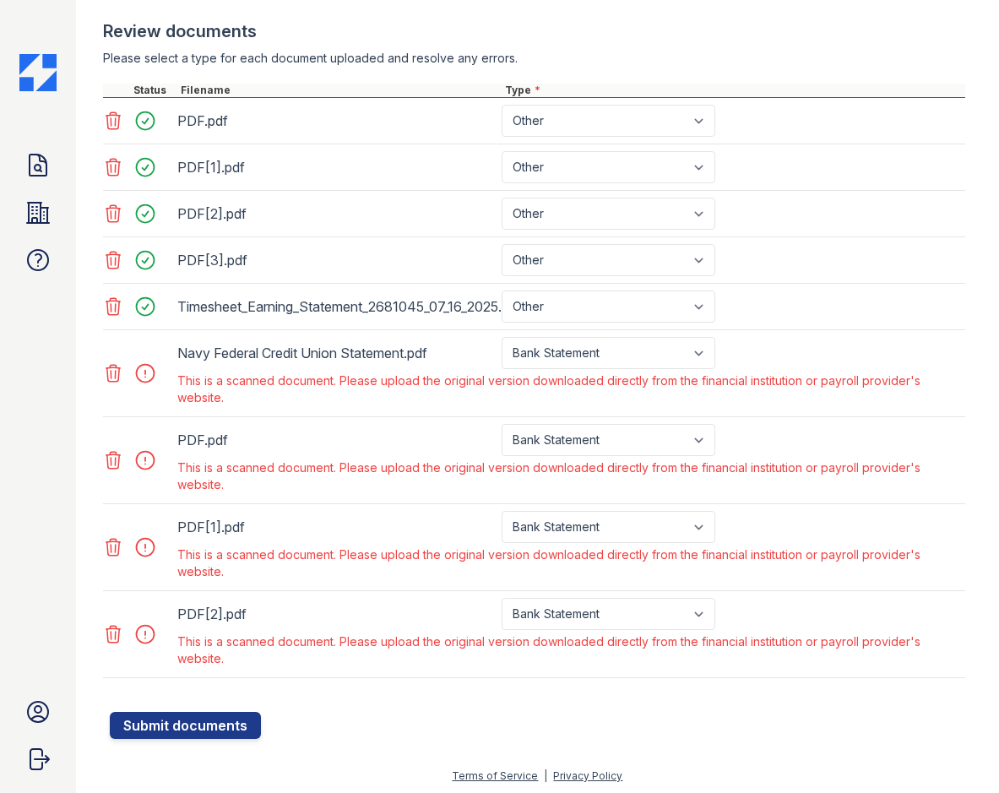
scroll to position [670, 0]
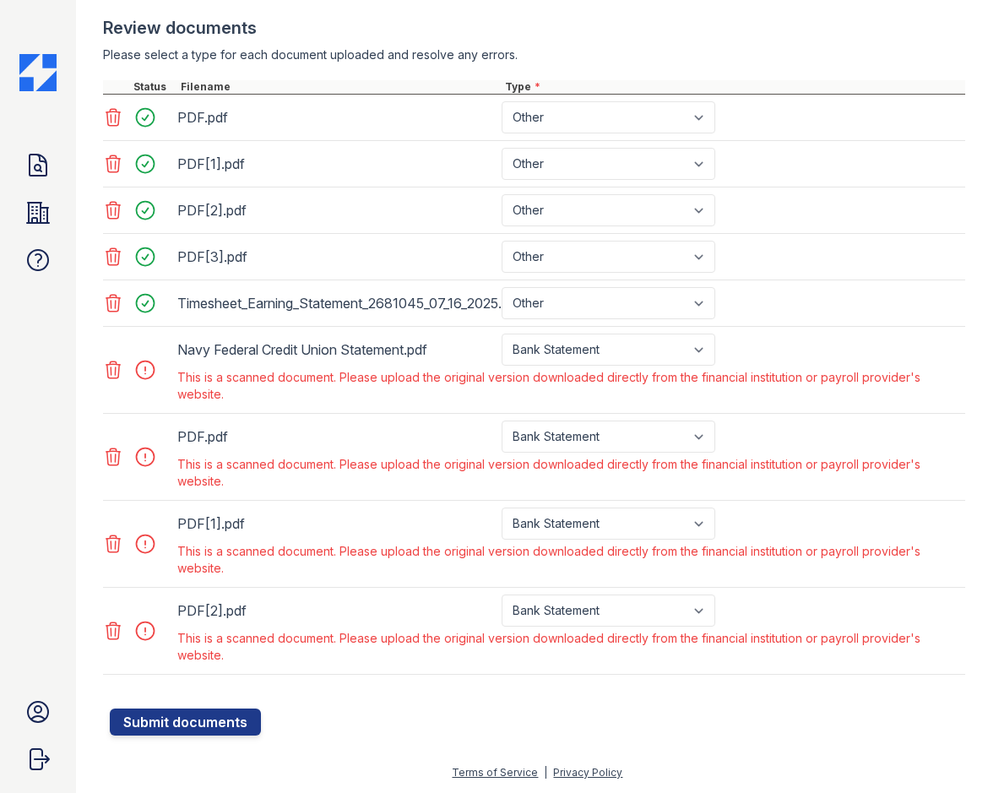
click at [114, 371] on icon at bounding box center [113, 370] width 20 height 20
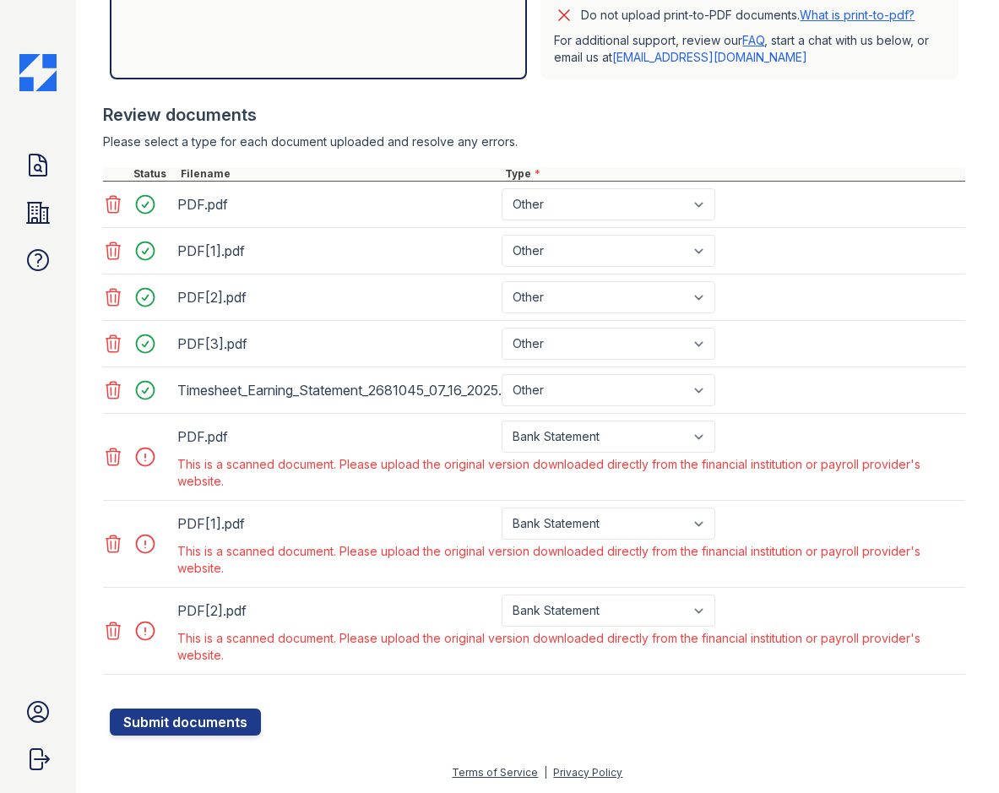
scroll to position [583, 0]
click at [117, 458] on icon at bounding box center [113, 457] width 20 height 20
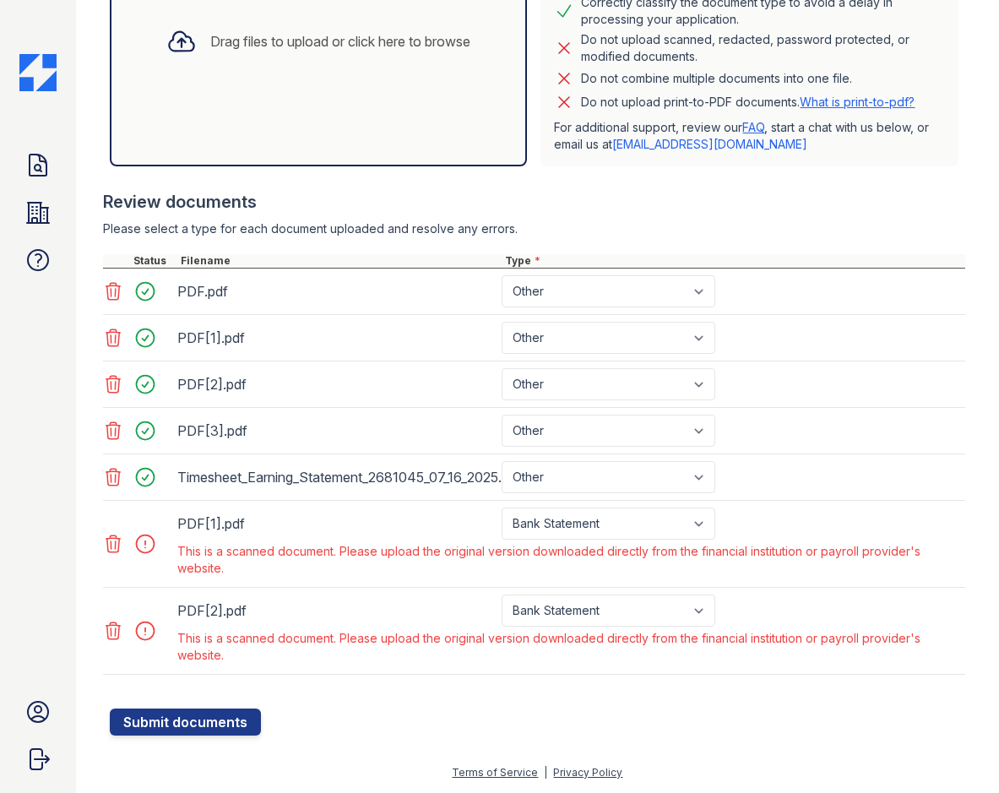
scroll to position [496, 0]
click at [117, 543] on icon at bounding box center [113, 544] width 20 height 20
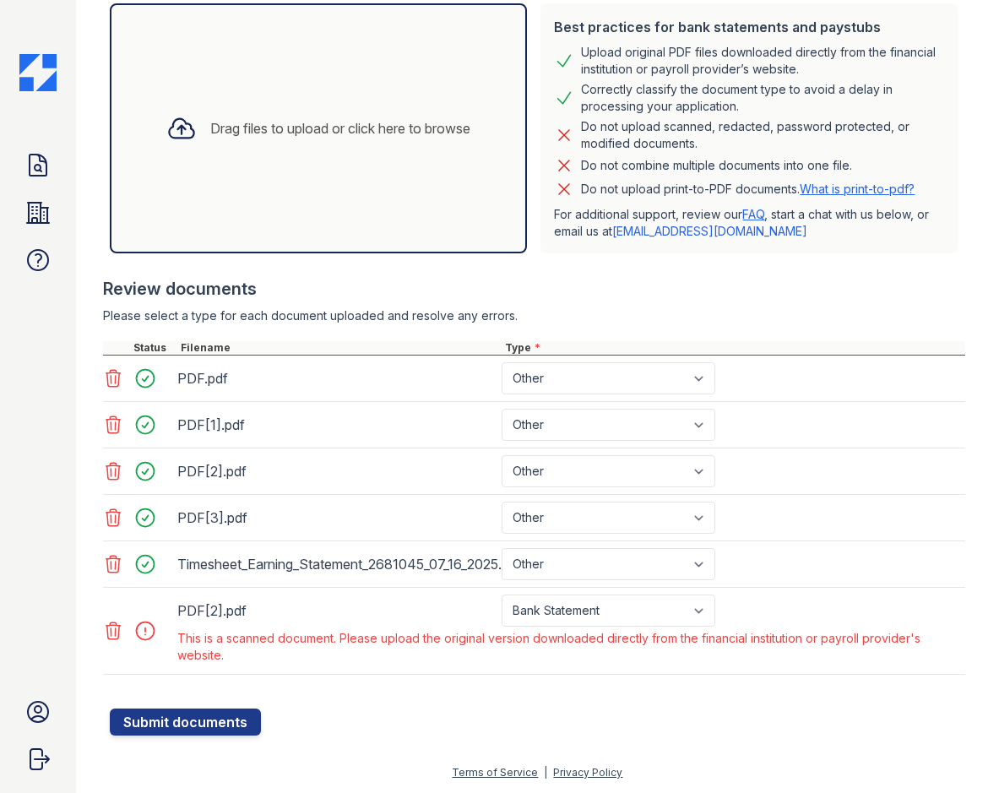
scroll to position [409, 0]
click at [116, 634] on icon at bounding box center [113, 630] width 14 height 17
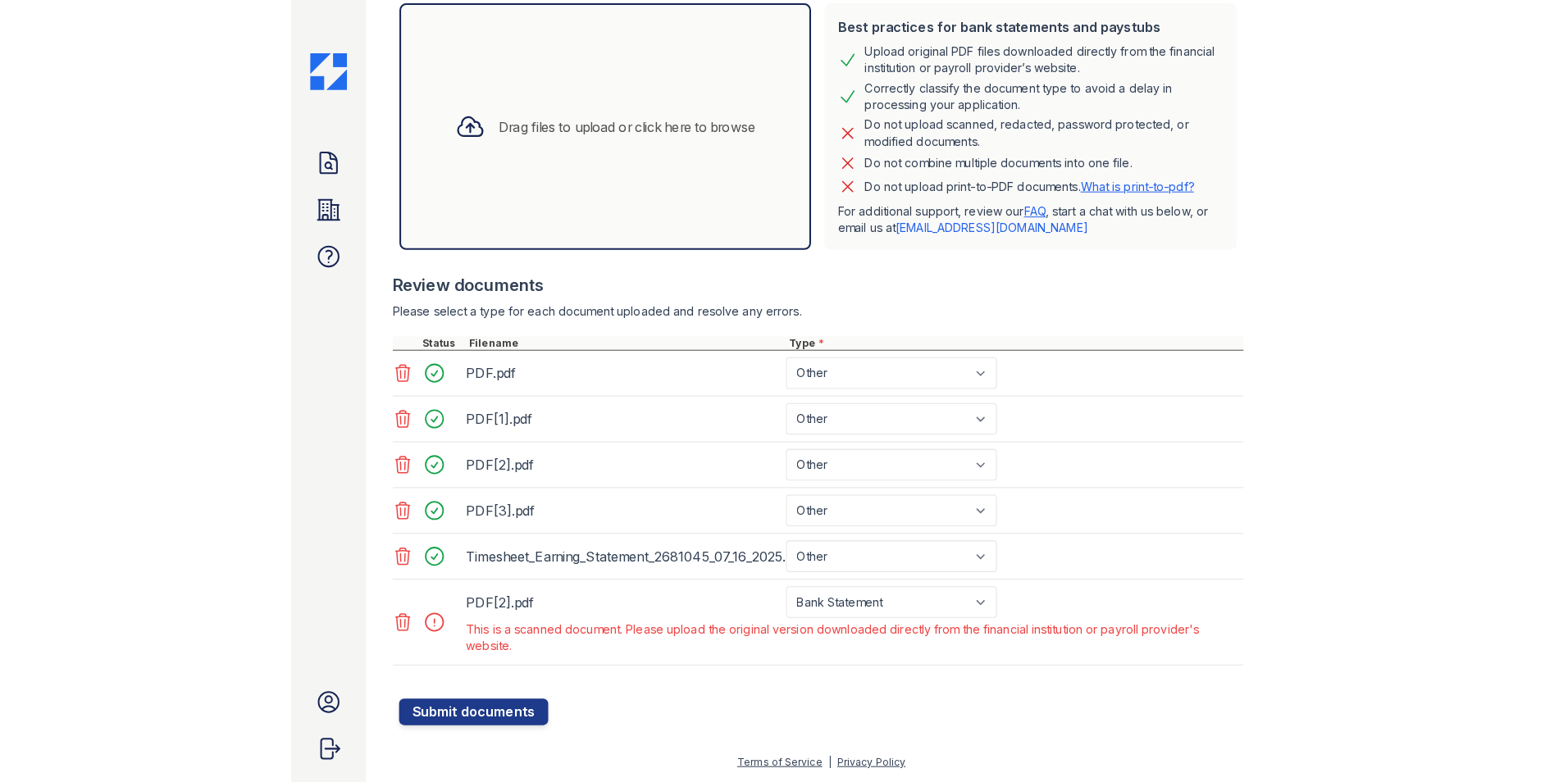
scroll to position [313, 0]
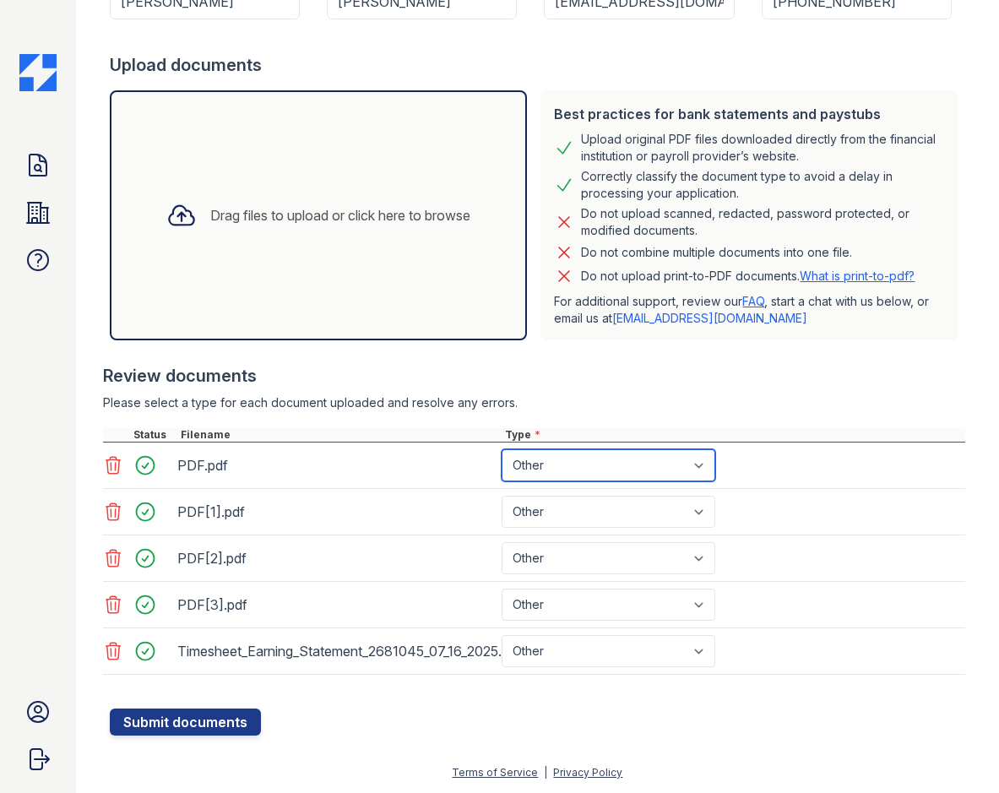
click at [540, 478] on select "Paystub Bank Statement Offer Letter Tax Documents Benefit Award Letter Investme…" at bounding box center [609, 465] width 214 height 32
drag, startPoint x: 345, startPoint y: 737, endPoint x: 315, endPoint y: 737, distance: 30.4
click at [345, 737] on div "Create a new Document Verification Cancel Please correct the errors below. Appl…" at bounding box center [537, 220] width 869 height 1084
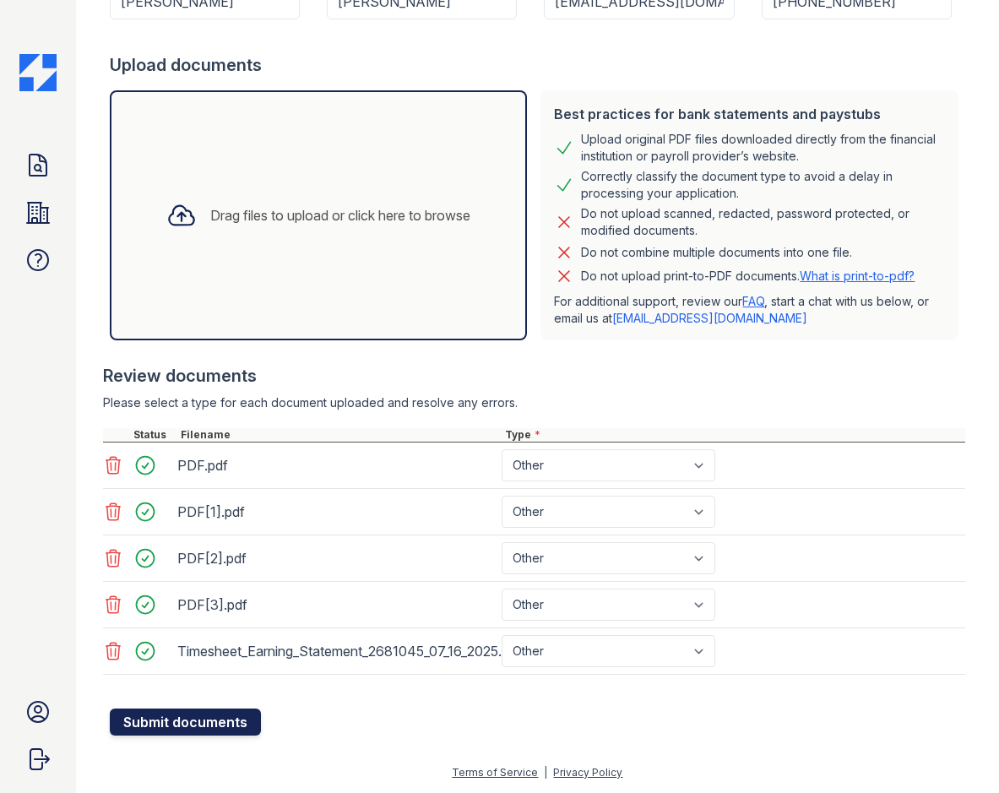
click at [191, 720] on button "Submit documents" at bounding box center [185, 721] width 151 height 27
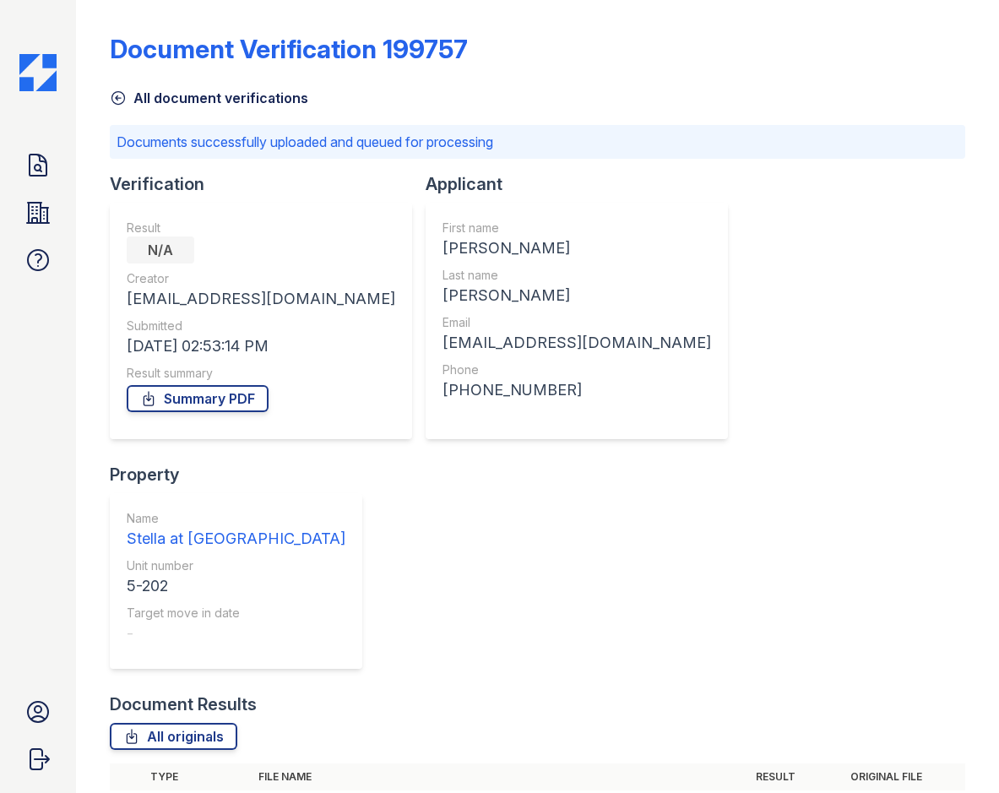
drag, startPoint x: 619, startPoint y: 103, endPoint x: 629, endPoint y: 108, distance: 11.3
click at [619, 102] on div "All document verifications" at bounding box center [537, 93] width 855 height 30
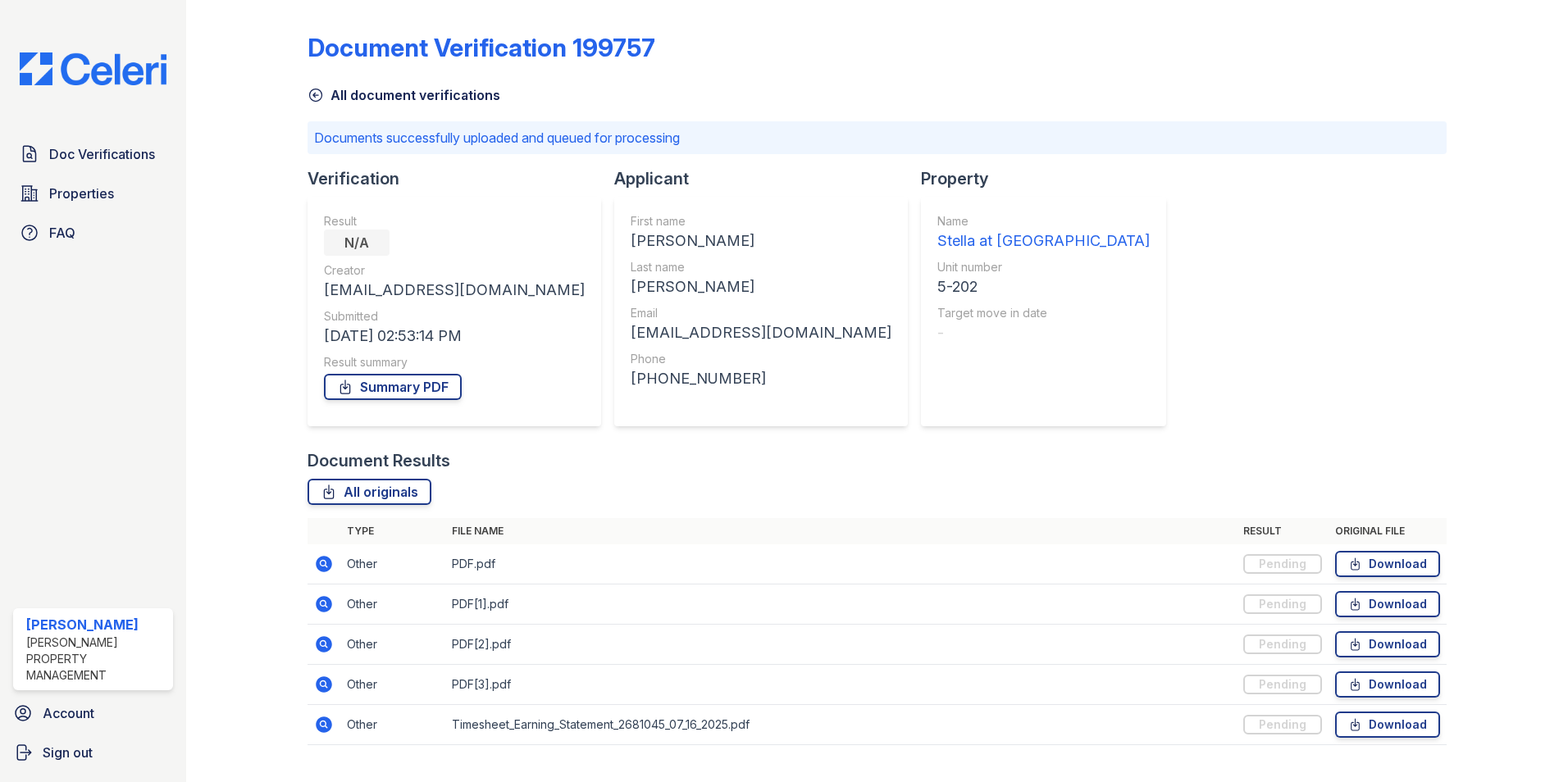
click at [1216, 155] on div "Document Verification 199757 All document verifications Documents successfully …" at bounding box center [877, 385] width 1140 height 756
click at [1188, 282] on div "Document Verification 199757 All document verifications Documents successfully …" at bounding box center [877, 385] width 1140 height 756
click at [921, 315] on div "Name Stella at Towngate Unit number 5-202 Target move in date -" at bounding box center [1043, 312] width 245 height 229
click at [779, 349] on div "Applicant First name Jessica Last name Gregory Email jessicakayele08@gmail.com …" at bounding box center [767, 308] width 307 height 282
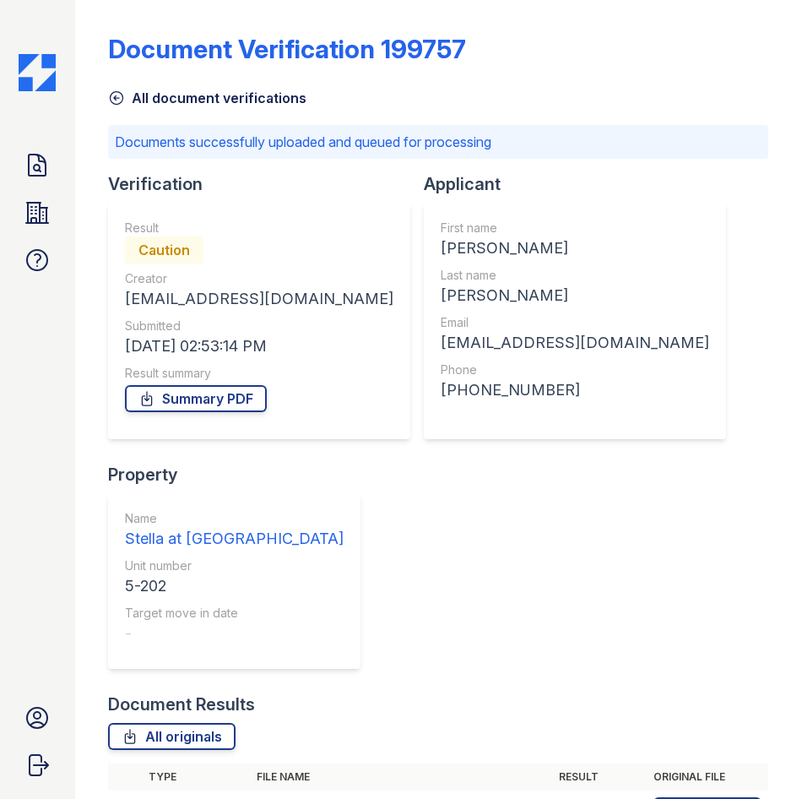
click at [60, 89] on div "Doc Verifications Properties FAQ Erin Magee Logan Property Management Account S…" at bounding box center [37, 399] width 75 height 799
click at [52, 81] on img at bounding box center [37, 72] width 37 height 37
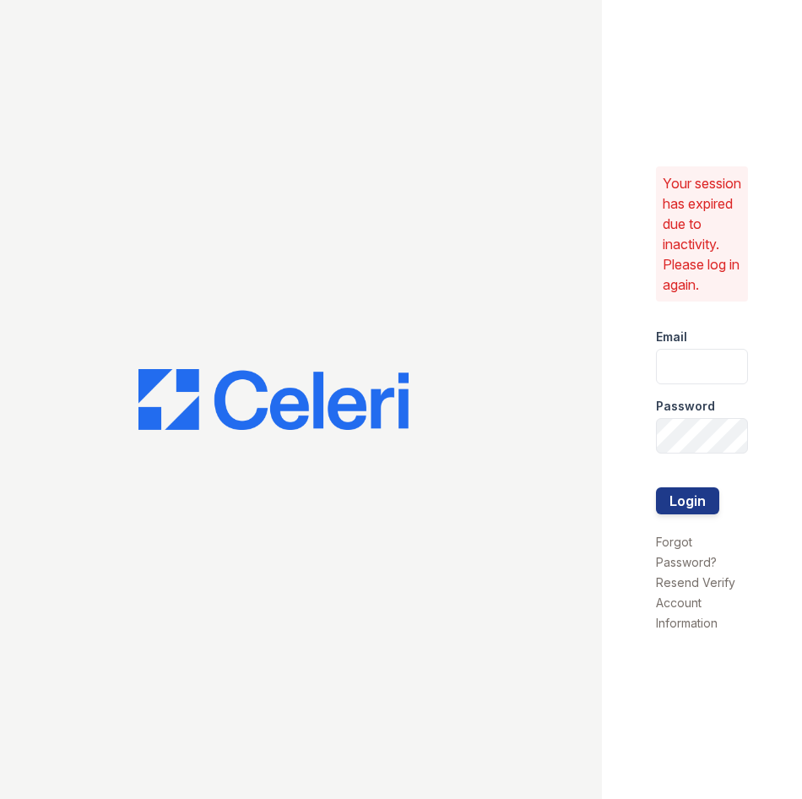
type input "Stellaleasing@loganpm.com"
click at [696, 499] on button "Login" at bounding box center [687, 500] width 63 height 27
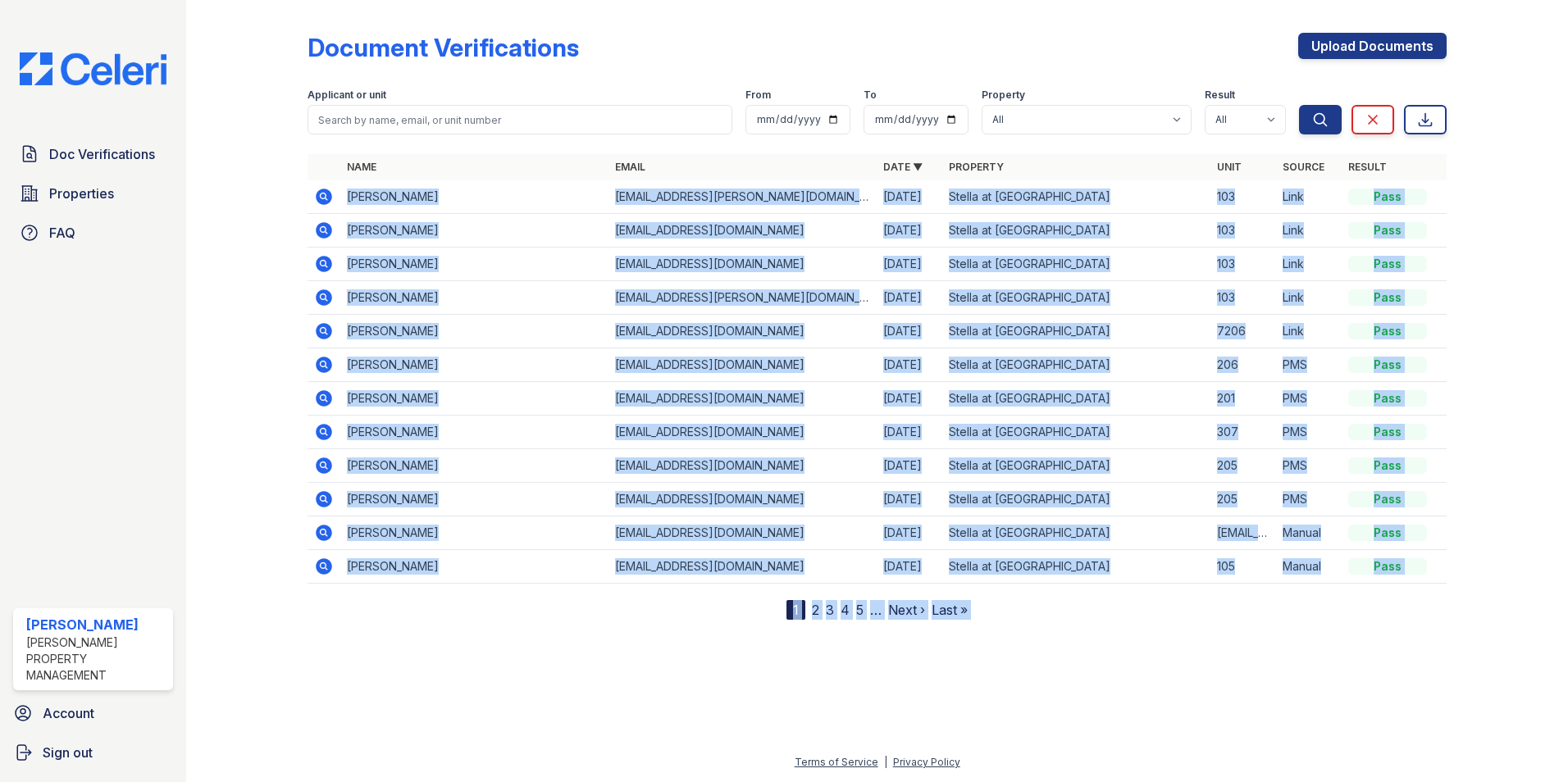
drag, startPoint x: 347, startPoint y: 194, endPoint x: 1571, endPoint y: 236, distance: 1224.7
click at [1568, 236] on html "Doc Verifications Properties FAQ Erin Magee Logan Property Management Account S…" at bounding box center [784, 391] width 1568 height 782
copy div "GUILLERMO GARCIA bill.r.garcia@gmail.com 09/28/25 Stella at Towngate 103 Link P…"
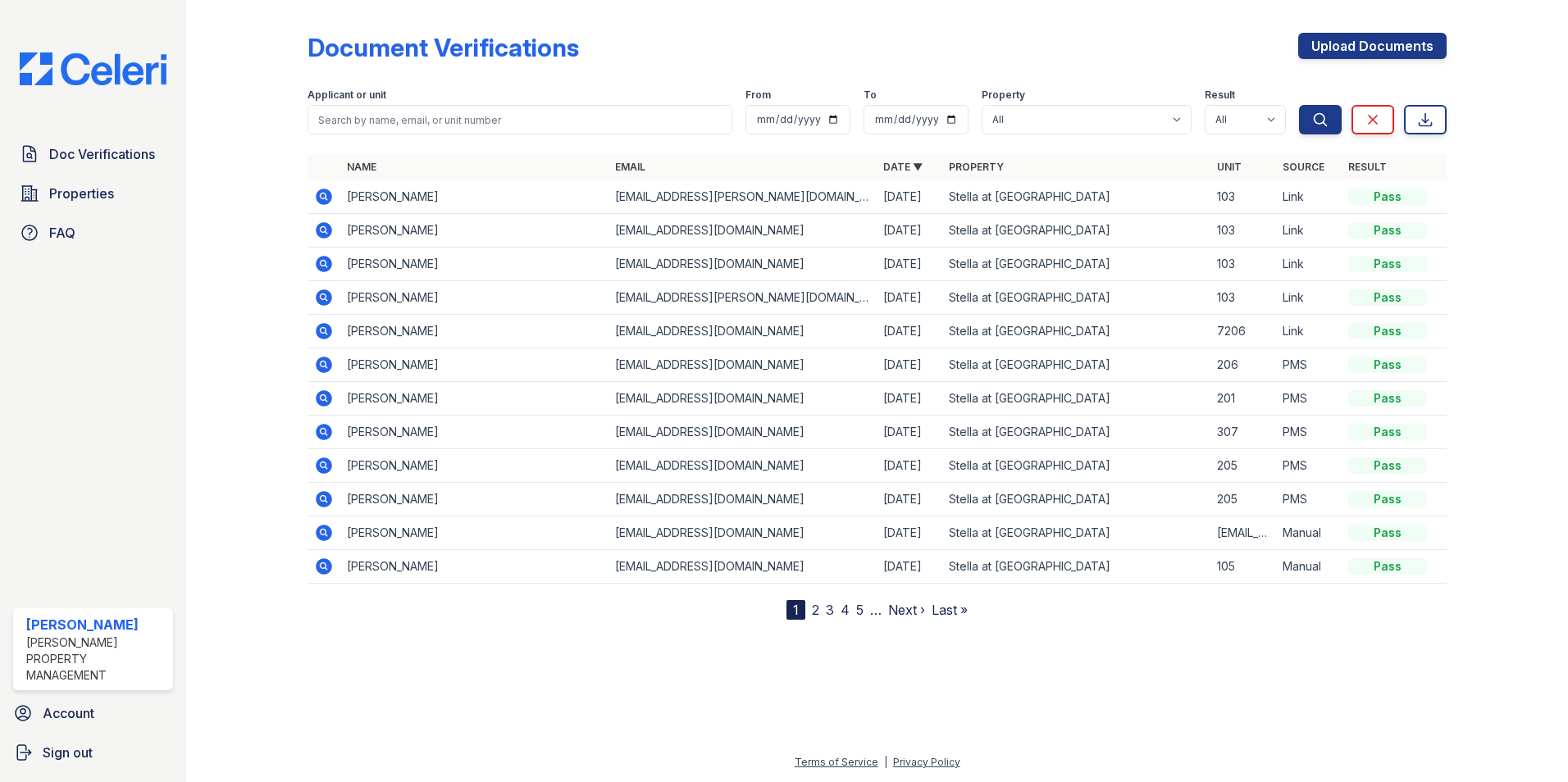
click at [690, 23] on div "Document Verifications Upload Documents Filter Applicant or unit From To Proper…" at bounding box center [877, 314] width 1140 height 614
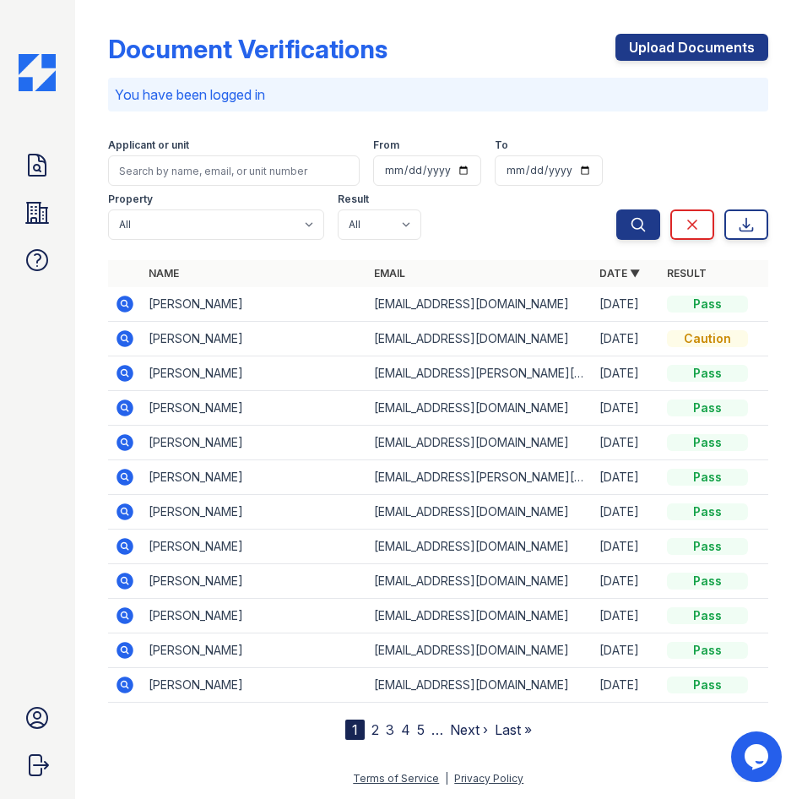
click at [122, 339] on icon at bounding box center [125, 338] width 20 height 20
click at [129, 305] on icon at bounding box center [125, 304] width 17 height 17
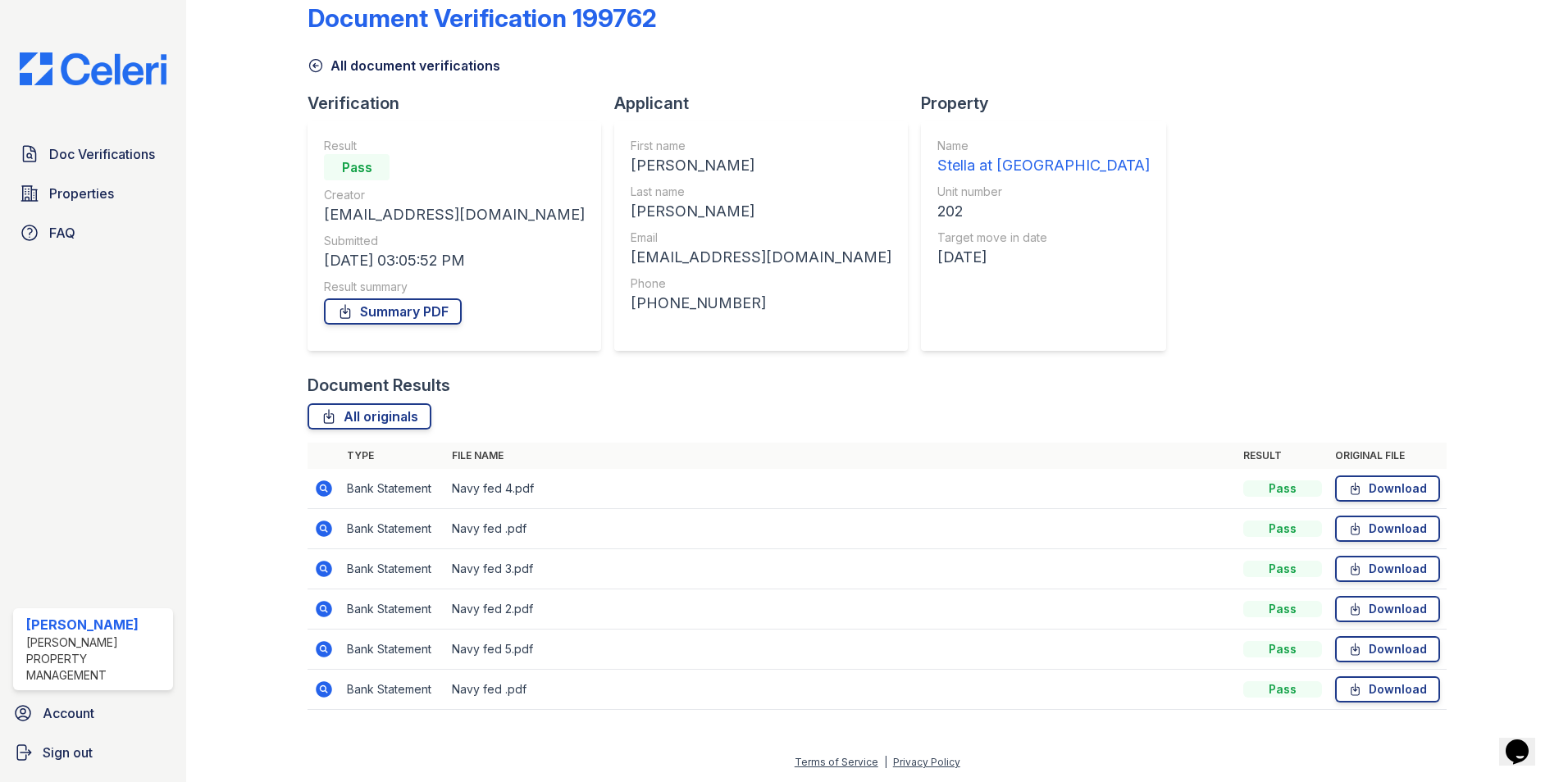
scroll to position [29, 0]
click at [778, 156] on div "Document Verification 199762 All document verifications Verification Result Pas…" at bounding box center [877, 352] width 1140 height 750
click at [391, 408] on link "All originals" at bounding box center [369, 416] width 123 height 26
click at [398, 415] on link "All originals" at bounding box center [369, 416] width 123 height 26
click at [400, 423] on link "All originals" at bounding box center [369, 416] width 123 height 26
